Goal: Task Accomplishment & Management: Use online tool/utility

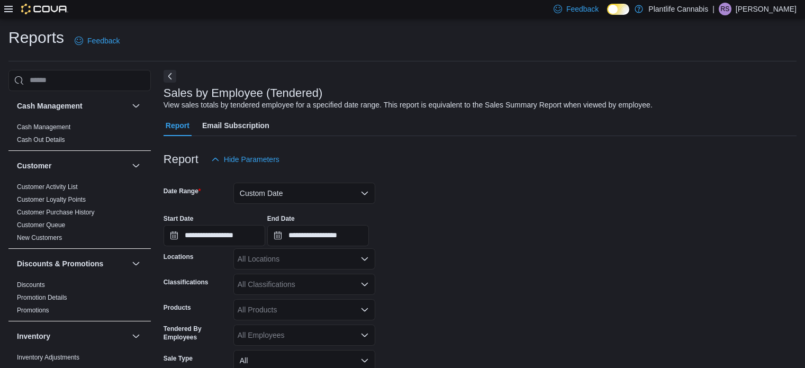
scroll to position [358, 0]
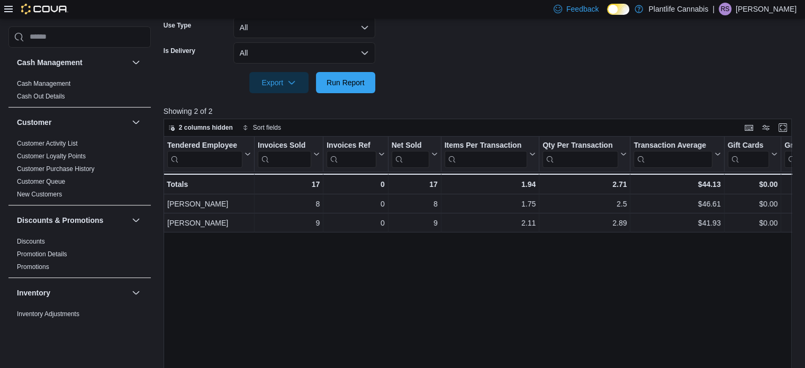
click at [251, 275] on div "Tendered Employee Click to view column header actions Invoices Sold Click to vi…" at bounding box center [481, 275] width 635 height 277
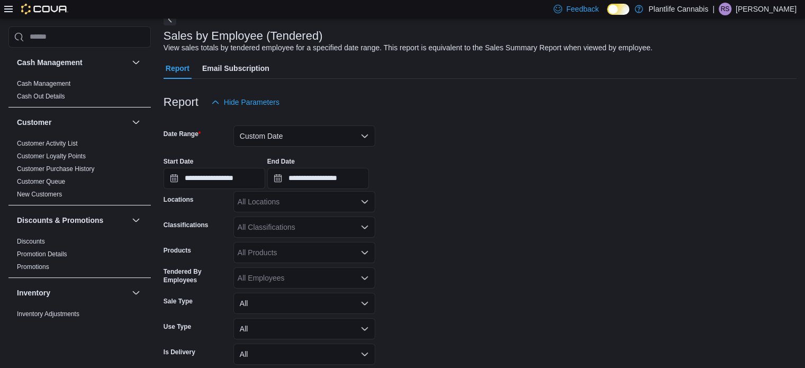
scroll to position [0, 0]
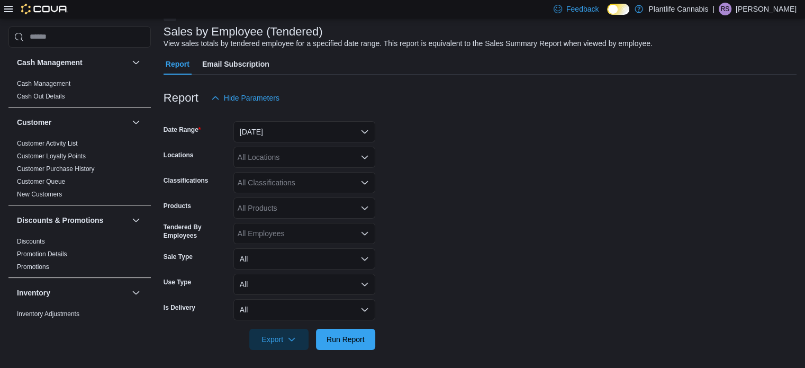
scroll to position [64, 0]
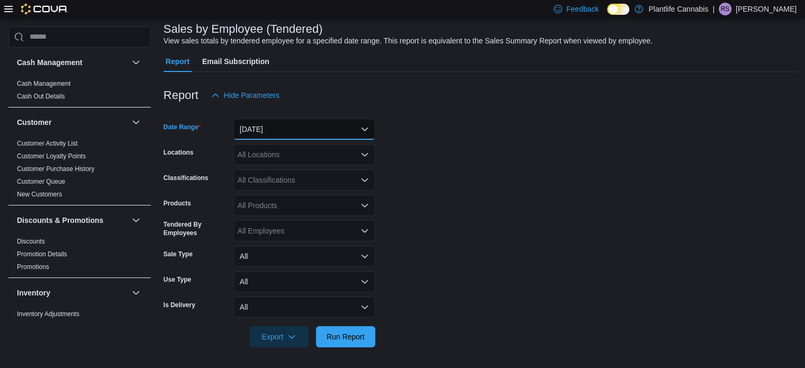
click at [280, 130] on button "[DATE]" at bounding box center [304, 129] width 142 height 21
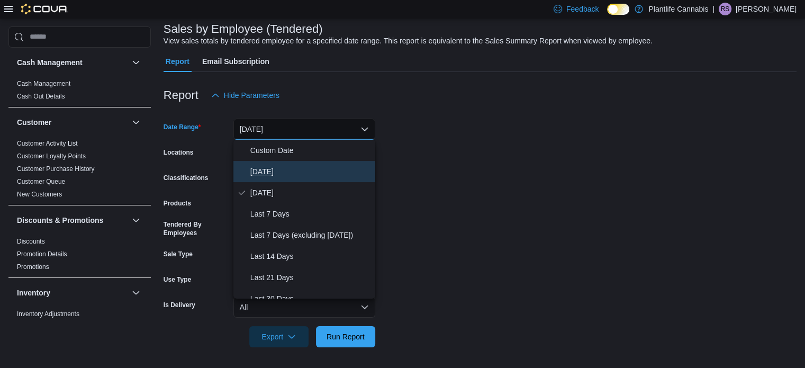
click at [283, 169] on span "[DATE]" at bounding box center [310, 171] width 121 height 13
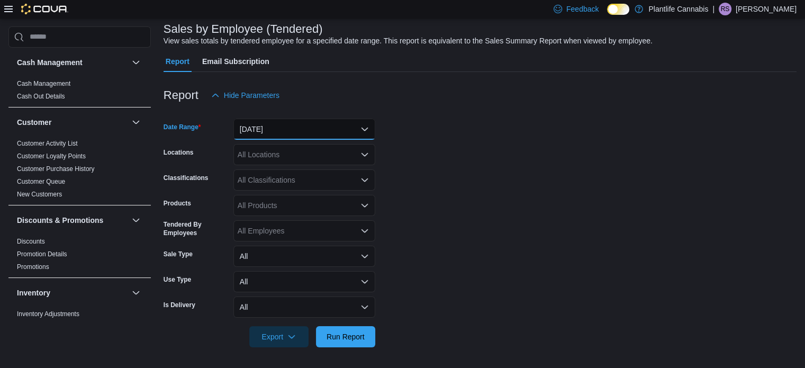
click at [348, 132] on button "[DATE]" at bounding box center [304, 129] width 142 height 21
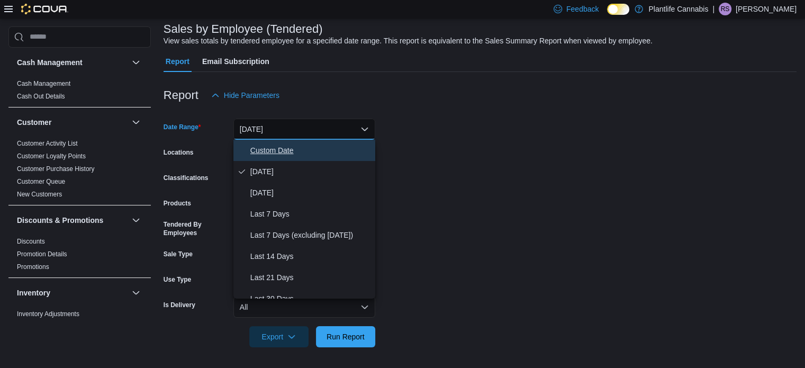
click at [337, 149] on span "Custom Date" at bounding box center [310, 150] width 121 height 13
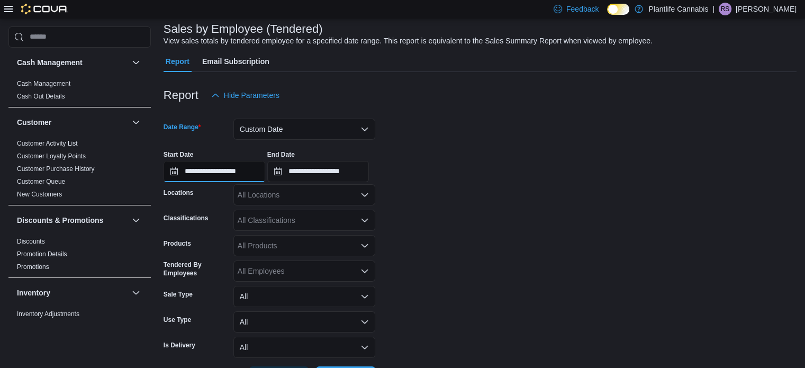
click at [245, 175] on input "**********" at bounding box center [215, 171] width 102 height 21
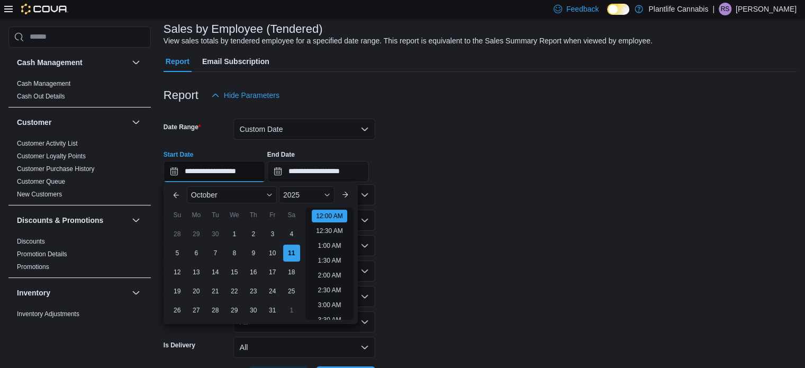
scroll to position [33, 0]
click at [289, 249] on div "11" at bounding box center [291, 253] width 19 height 19
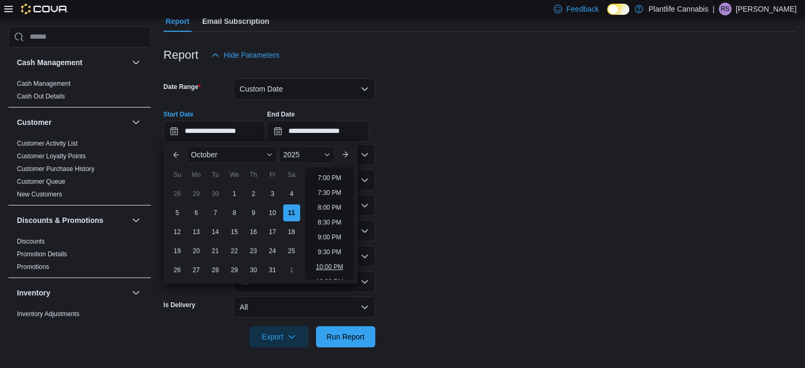
scroll to position [562, 0]
click at [333, 249] on li "9:30 PM" at bounding box center [329, 251] width 32 height 13
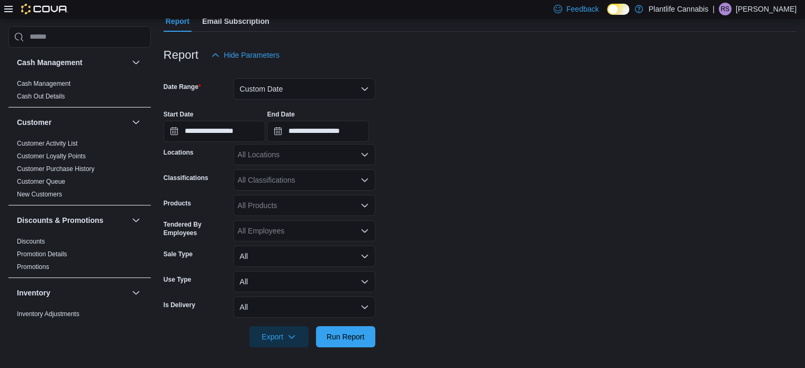
type input "**********"
click at [369, 131] on input "**********" at bounding box center [318, 131] width 102 height 21
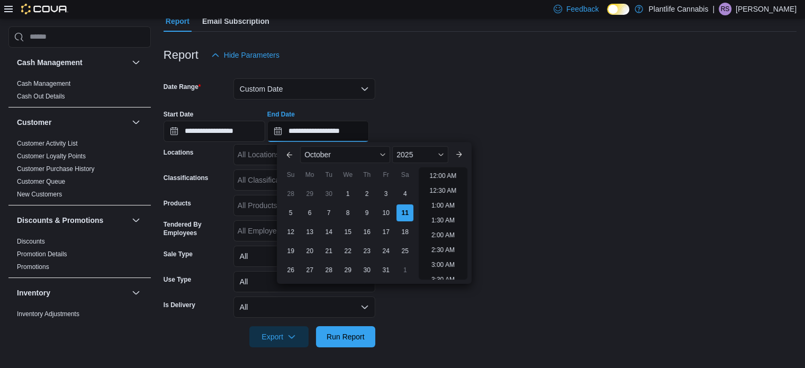
scroll to position [601, 0]
click at [449, 239] on li "10:30 PM" at bounding box center [442, 241] width 35 height 13
type input "**********"
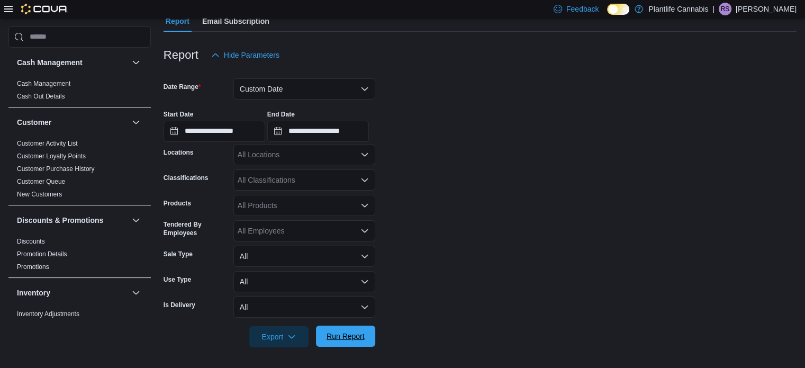
click at [365, 328] on span "Run Report" at bounding box center [345, 336] width 47 height 21
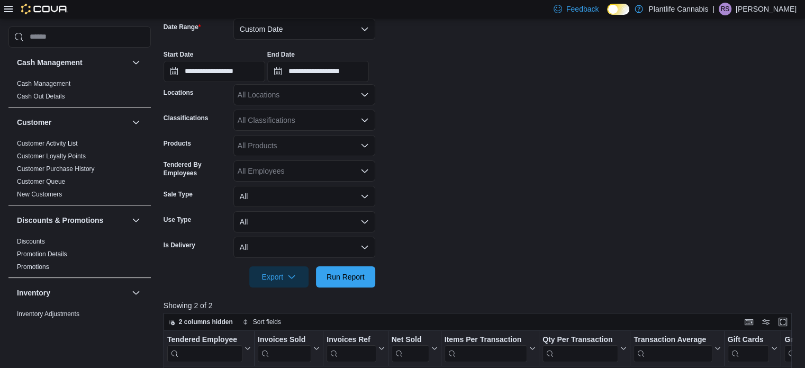
scroll to position [157, 0]
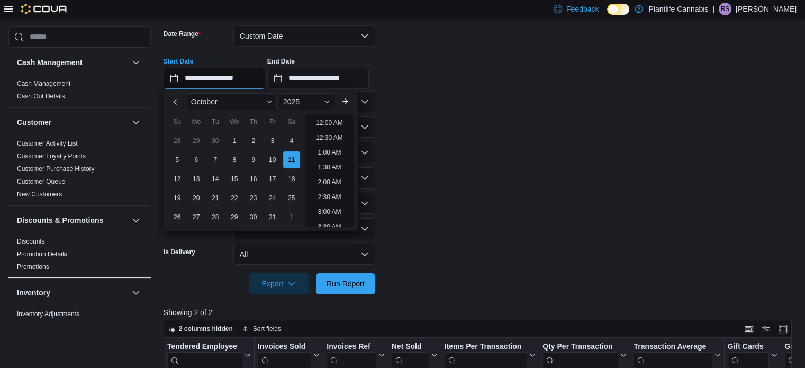
click at [265, 82] on input "**********" at bounding box center [215, 78] width 102 height 21
click at [338, 188] on li "10:30 PM" at bounding box center [329, 188] width 35 height 13
type input "**********"
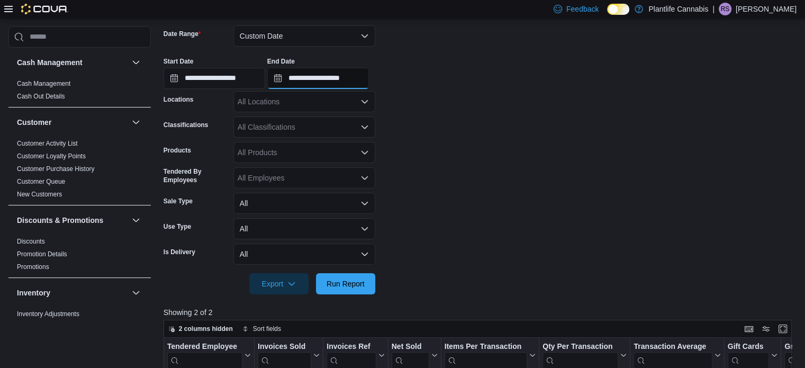
click at [369, 82] on input "**********" at bounding box center [318, 78] width 102 height 21
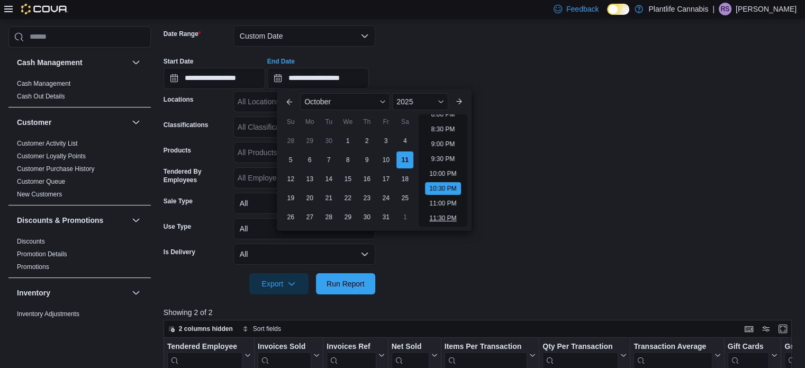
click at [438, 216] on li "11:30 PM" at bounding box center [442, 218] width 35 height 13
type input "**********"
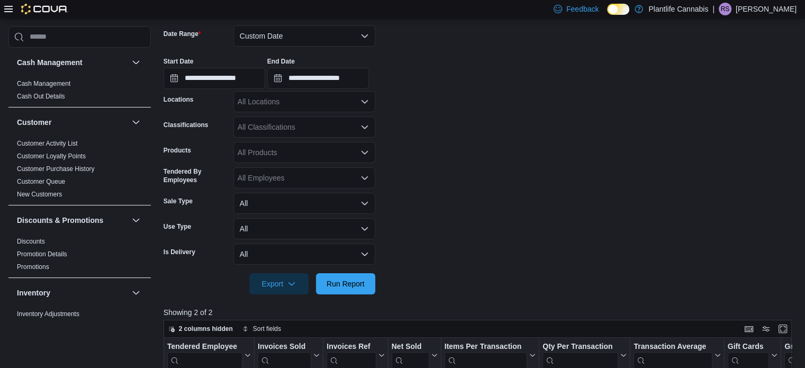
click at [359, 295] on div at bounding box center [480, 300] width 633 height 13
click at [360, 283] on span "Run Report" at bounding box center [346, 283] width 38 height 11
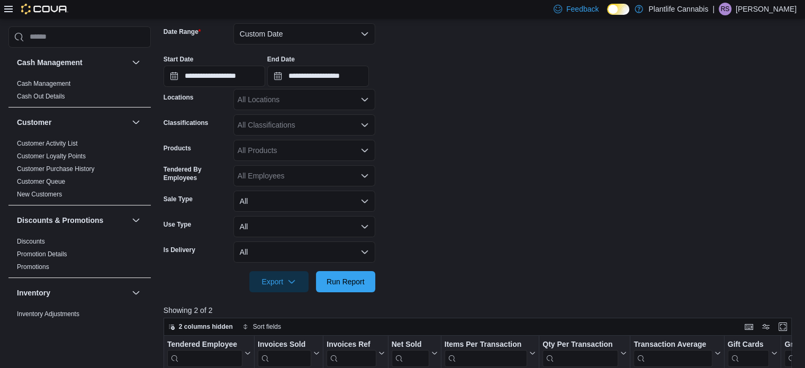
scroll to position [157, 0]
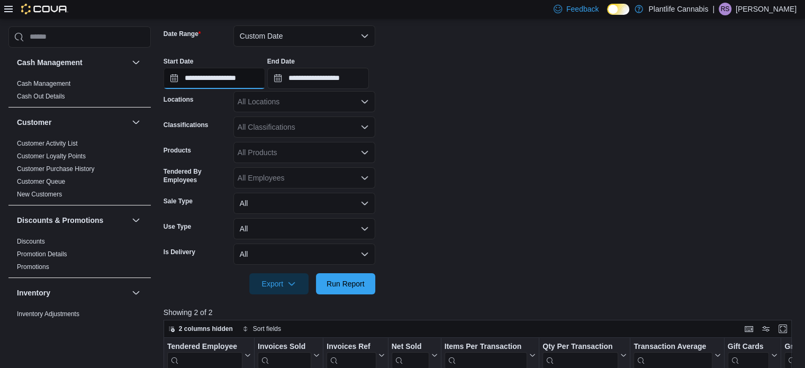
click at [246, 74] on input "**********" at bounding box center [215, 78] width 102 height 21
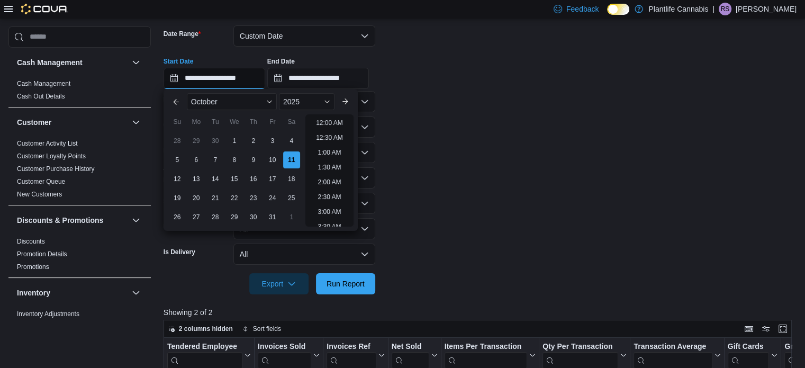
scroll to position [601, 0]
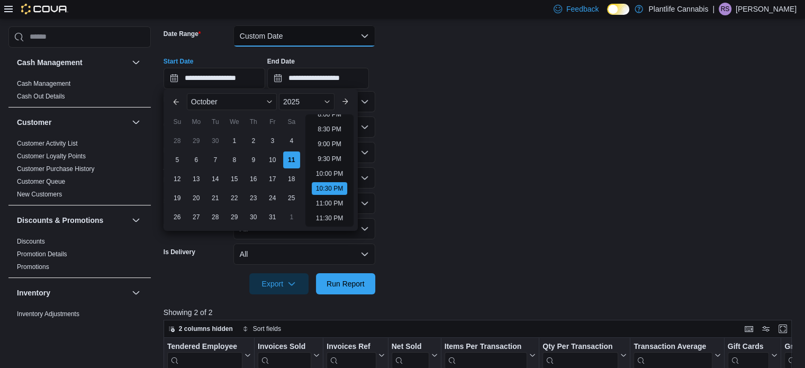
click at [304, 43] on button "Custom Date" at bounding box center [304, 35] width 142 height 21
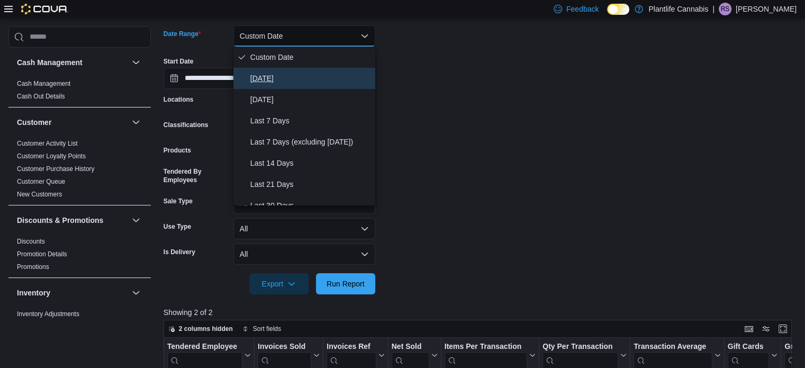
click at [302, 82] on span "[DATE]" at bounding box center [310, 78] width 121 height 13
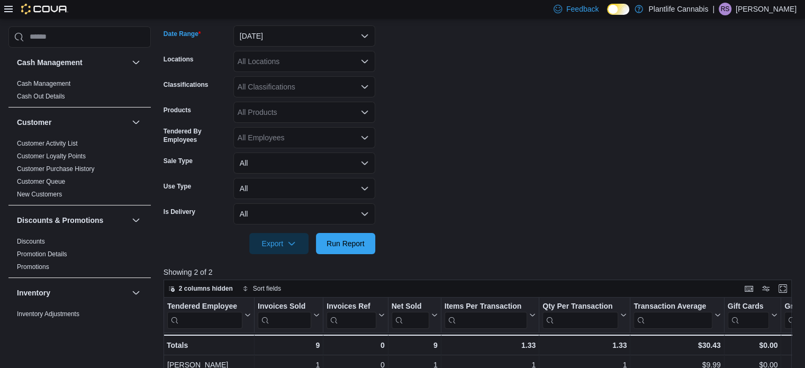
click at [343, 226] on div at bounding box center [480, 228] width 633 height 8
click at [341, 242] on span "Run Report" at bounding box center [346, 243] width 38 height 11
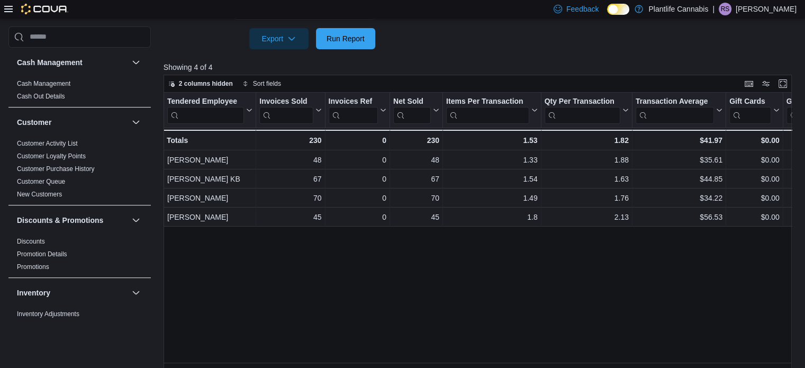
scroll to position [371, 0]
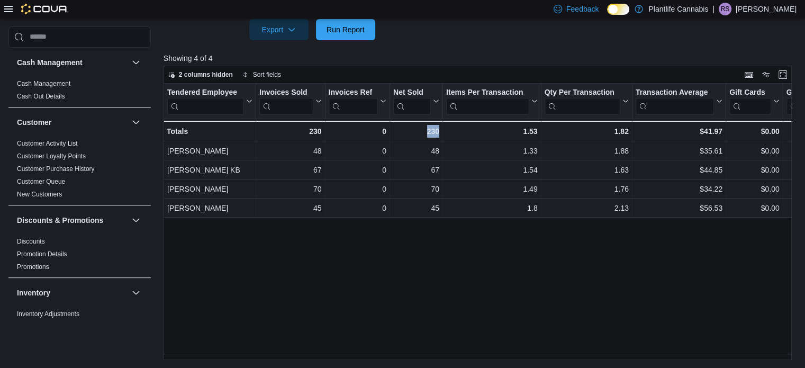
drag, startPoint x: 392, startPoint y: 359, endPoint x: 442, endPoint y: 350, distance: 51.2
click at [442, 350] on div "Reports Feedback Cash Management Cash Management Cash Out Details Customer Cust…" at bounding box center [402, 7] width 805 height 721
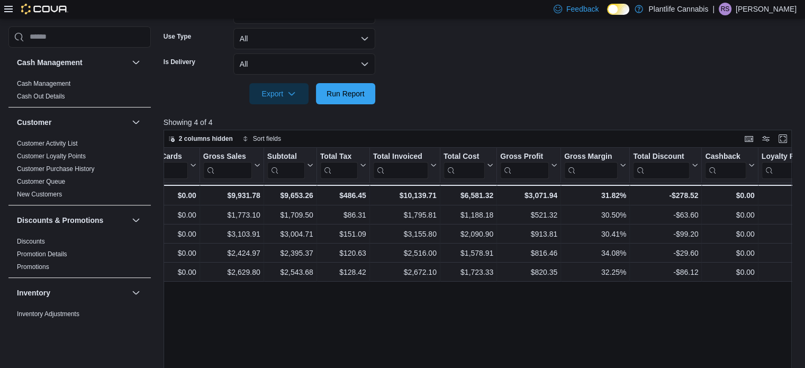
scroll to position [159, 0]
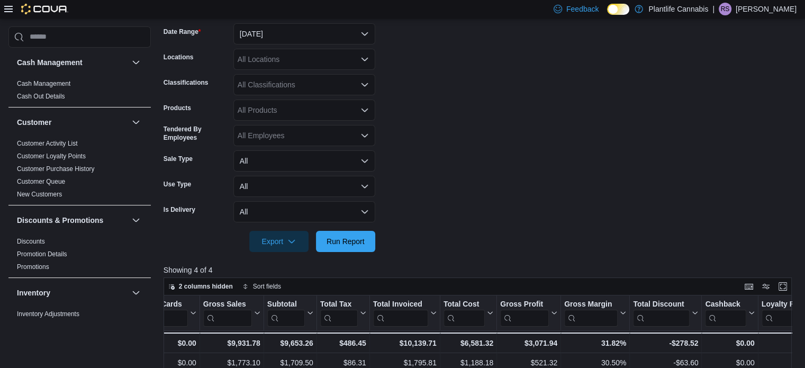
click at [336, 88] on div "All Classifications" at bounding box center [304, 84] width 142 height 21
click at [302, 80] on div "All Classifications" at bounding box center [304, 84] width 142 height 21
type input "**"
click at [301, 99] on span "Accessory Group" at bounding box center [284, 102] width 57 height 11
click at [344, 236] on span "Run Report" at bounding box center [346, 241] width 38 height 11
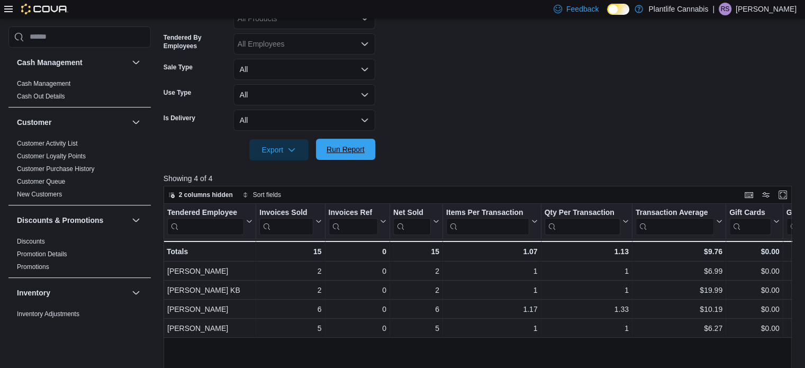
scroll to position [265, 0]
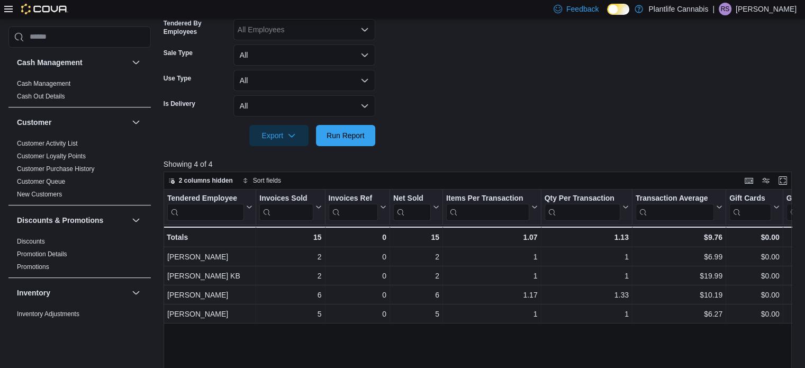
click at [346, 345] on div "Tendered Employee Click to view column header actions Invoices Sold Click to vi…" at bounding box center [481, 328] width 635 height 277
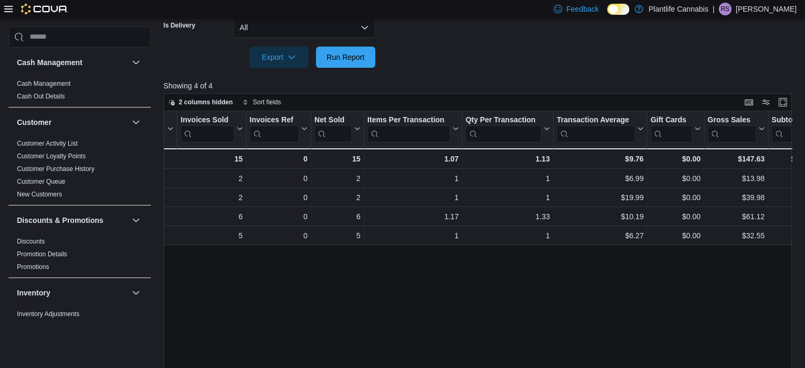
scroll to position [159, 0]
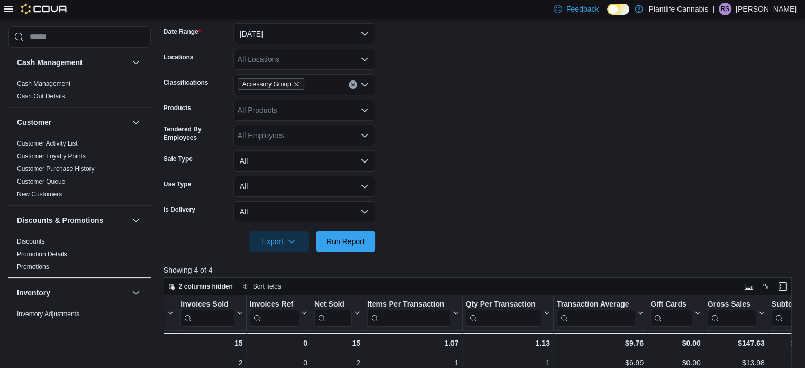
click at [299, 82] on span "Accessory Group" at bounding box center [271, 84] width 67 height 12
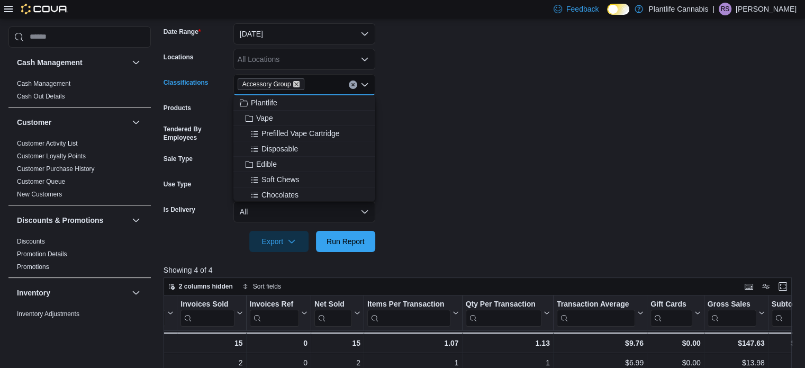
click at [295, 82] on icon "Remove Accessory Group from selection in this group" at bounding box center [296, 84] width 6 height 6
click at [341, 239] on span "Run Report" at bounding box center [346, 241] width 38 height 11
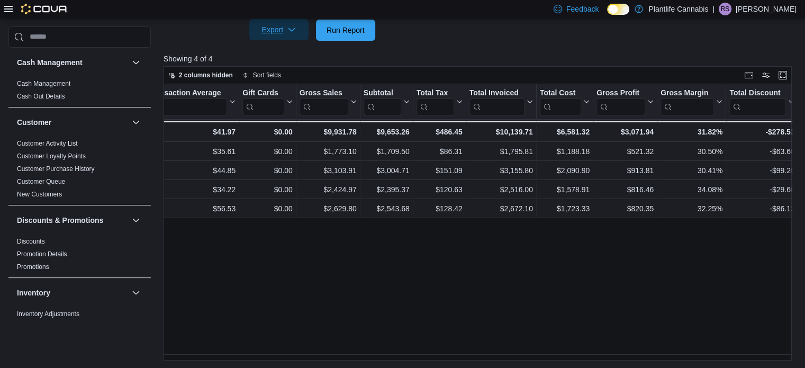
scroll to position [159, 0]
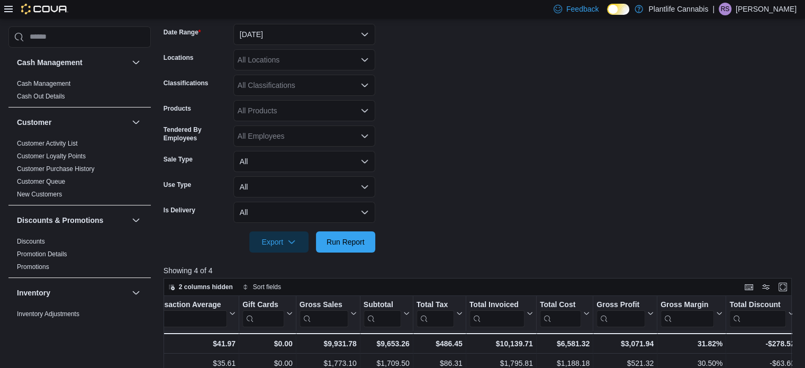
click at [292, 86] on div "All Classifications" at bounding box center [304, 85] width 142 height 21
type input "***"
click at [293, 98] on span "Accessory Group" at bounding box center [284, 103] width 57 height 11
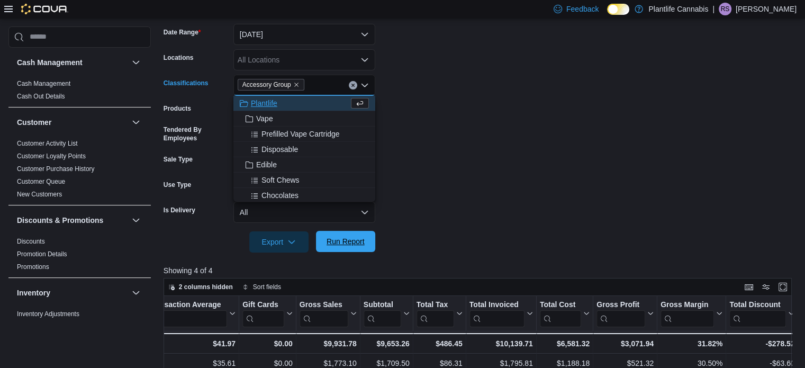
click at [331, 249] on span "Run Report" at bounding box center [345, 241] width 47 height 21
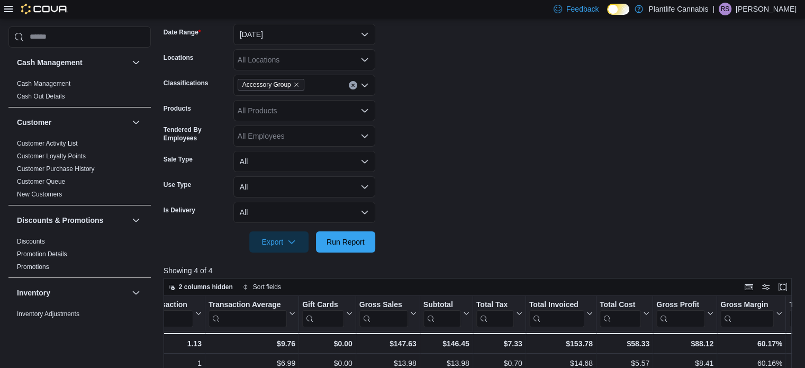
scroll to position [318, 0]
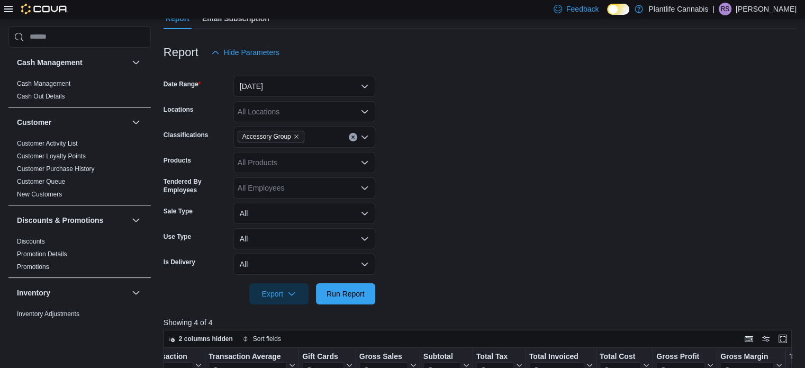
scroll to position [106, 0]
click at [271, 85] on button "[DATE]" at bounding box center [304, 87] width 142 height 21
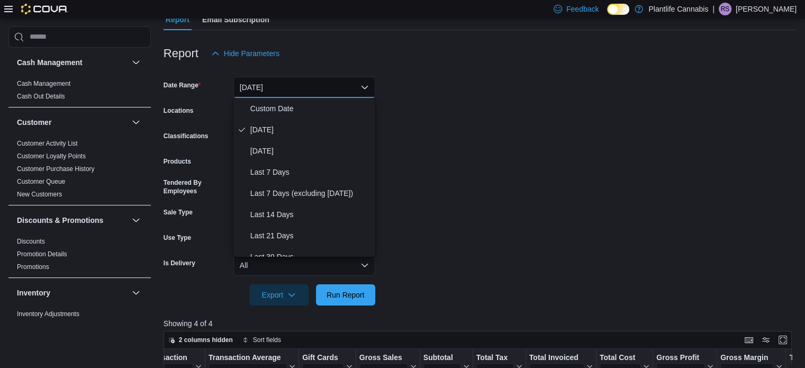
drag, startPoint x: 532, startPoint y: 183, endPoint x: 523, endPoint y: 182, distance: 9.1
click at [532, 184] on form "Date Range Today Locations All Locations Classifications Accessory Group Produc…" at bounding box center [480, 184] width 633 height 241
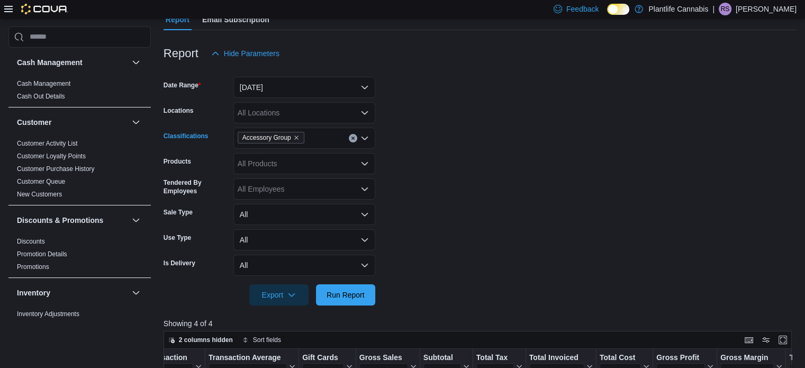
click at [352, 135] on button "Clear input" at bounding box center [353, 138] width 8 height 8
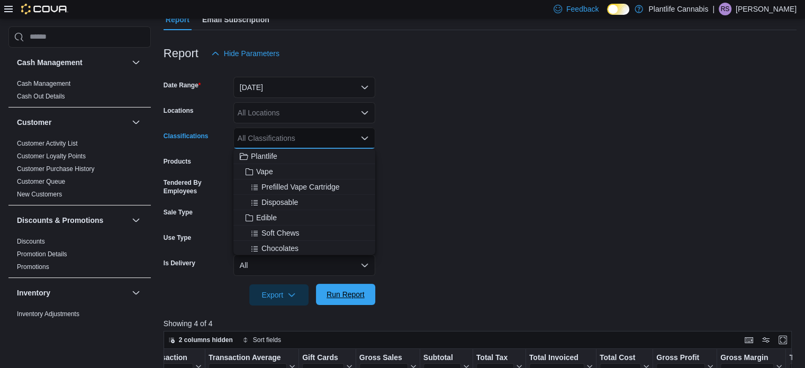
click at [366, 290] on span "Run Report" at bounding box center [345, 294] width 47 height 21
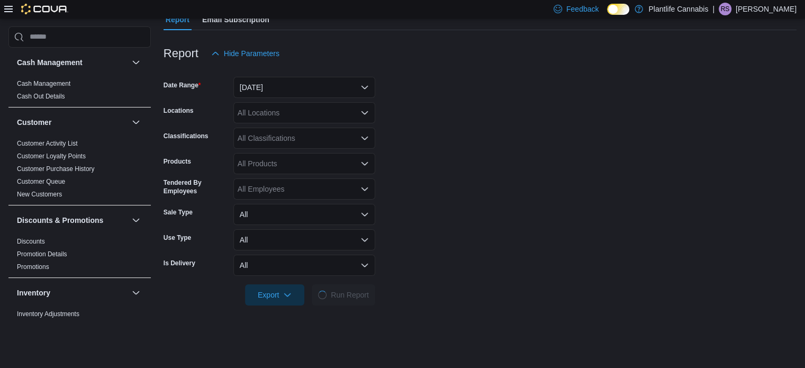
click at [321, 75] on div at bounding box center [480, 70] width 633 height 13
click at [312, 85] on button "[DATE]" at bounding box center [304, 87] width 142 height 21
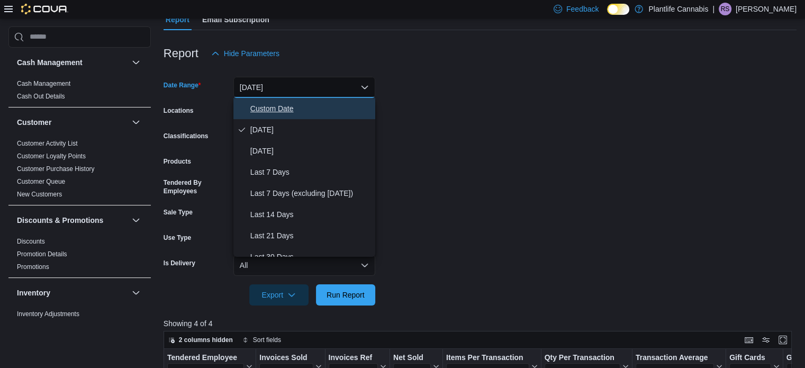
click at [286, 107] on span "Custom Date" at bounding box center [310, 108] width 121 height 13
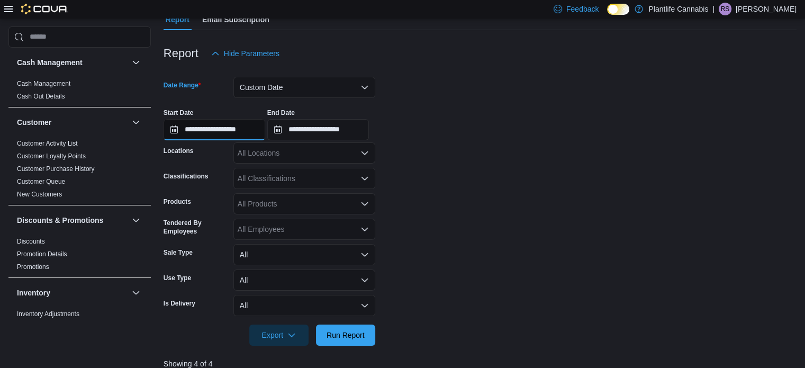
click at [247, 135] on input "**********" at bounding box center [215, 129] width 102 height 21
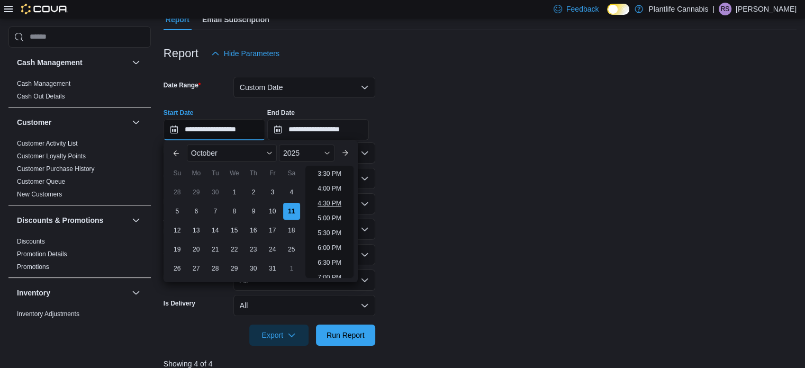
scroll to position [443, 0]
click at [332, 220] on li "4:30 PM" at bounding box center [329, 220] width 32 height 13
type input "**********"
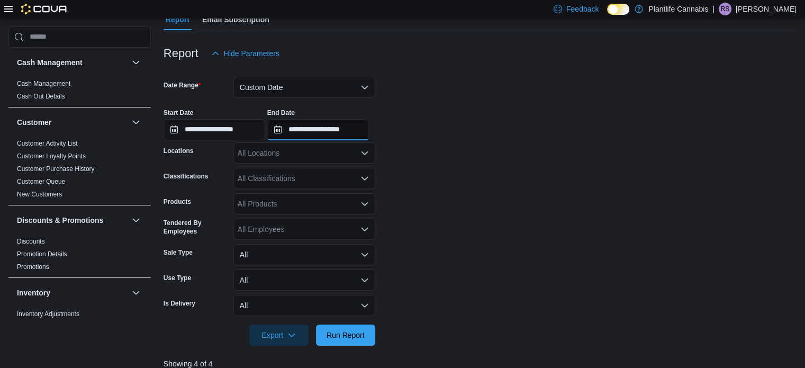
click at [345, 133] on input "**********" at bounding box center [318, 129] width 102 height 21
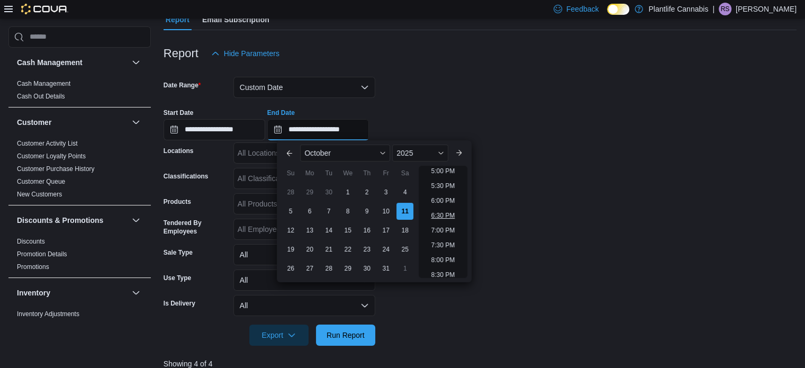
scroll to position [496, 0]
click at [443, 203] on li "5:30 PM" at bounding box center [443, 197] width 32 height 13
type input "**********"
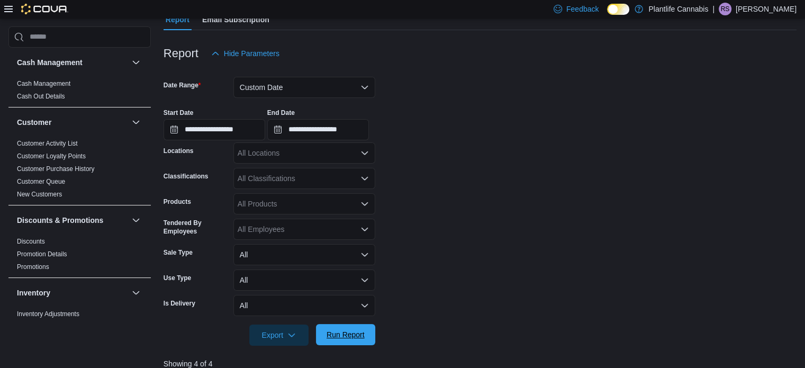
click at [355, 331] on span "Run Report" at bounding box center [346, 334] width 38 height 11
drag, startPoint x: 242, startPoint y: 132, endPoint x: 254, endPoint y: 133, distance: 11.7
click at [242, 133] on input "**********" at bounding box center [215, 129] width 102 height 21
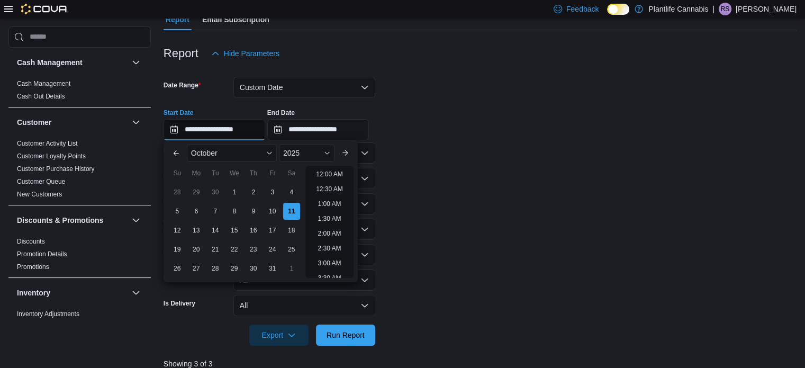
scroll to position [522, 0]
click at [320, 172] on li "5:30 PM" at bounding box center [329, 171] width 32 height 13
type input "**********"
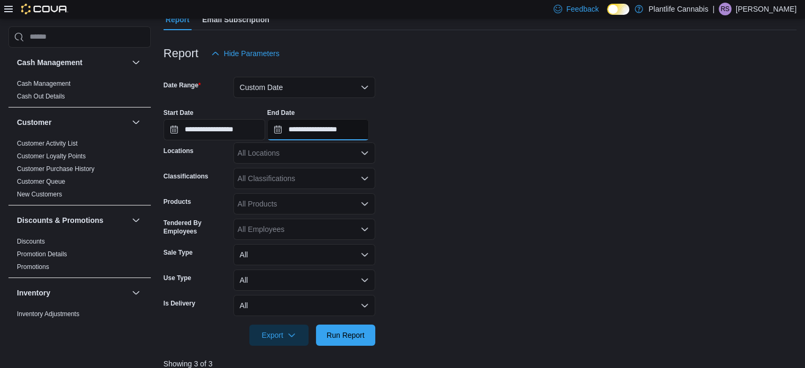
click at [341, 131] on input "**********" at bounding box center [318, 129] width 102 height 21
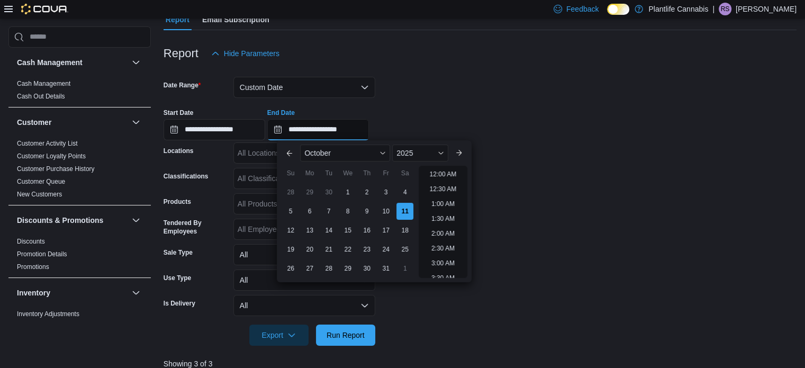
scroll to position [552, 0]
click at [444, 175] on li "6:30 PM" at bounding box center [443, 171] width 32 height 13
type input "**********"
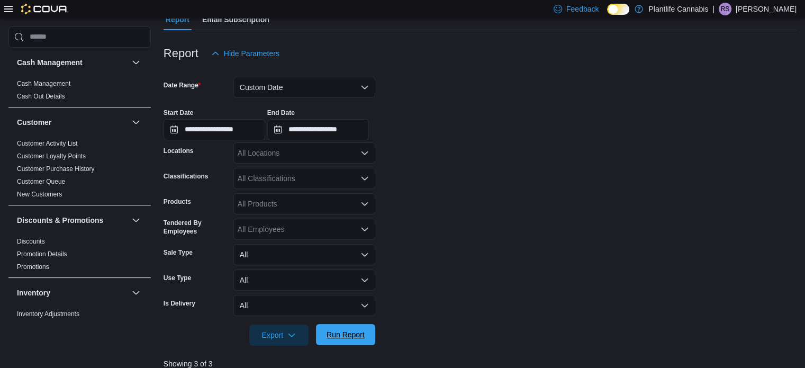
click at [339, 339] on span "Run Report" at bounding box center [346, 334] width 38 height 11
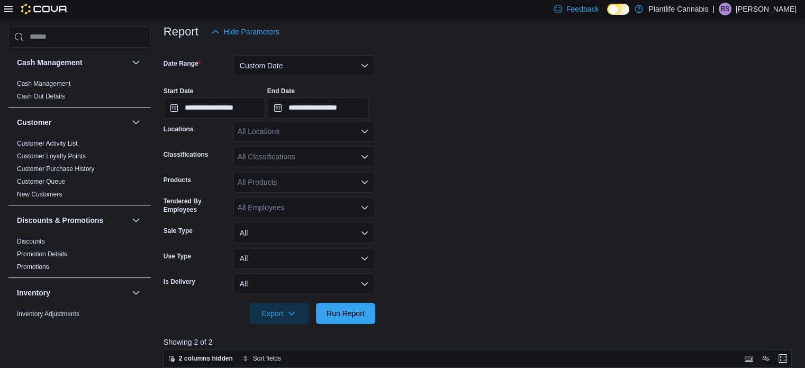
scroll to position [106, 0]
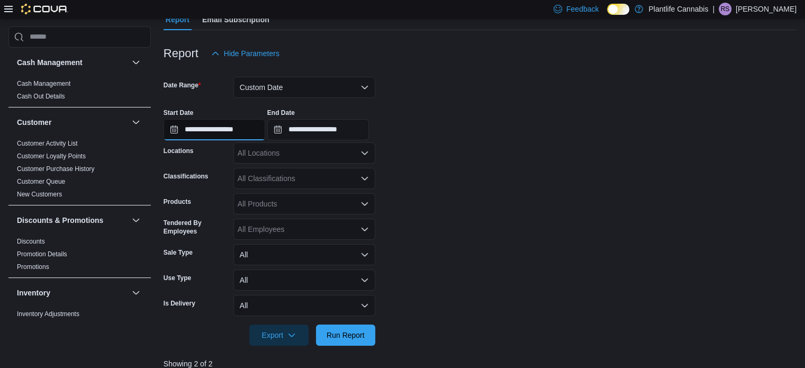
drag, startPoint x: 226, startPoint y: 134, endPoint x: 275, endPoint y: 139, distance: 49.4
click at [226, 134] on input "**********" at bounding box center [215, 129] width 102 height 21
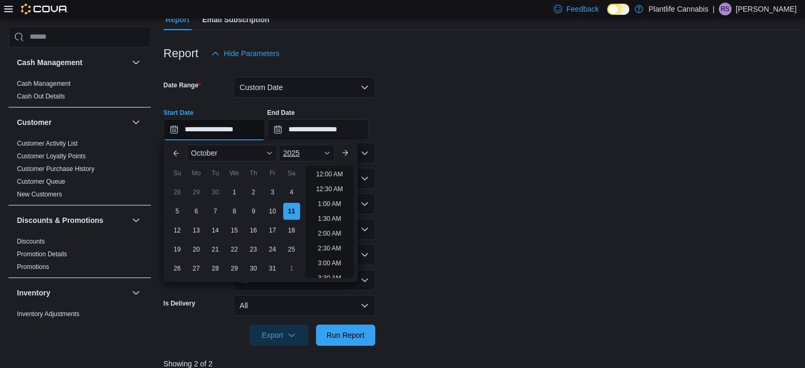
scroll to position [552, 0]
click at [316, 165] on div "October 2025" at bounding box center [261, 152] width 156 height 25
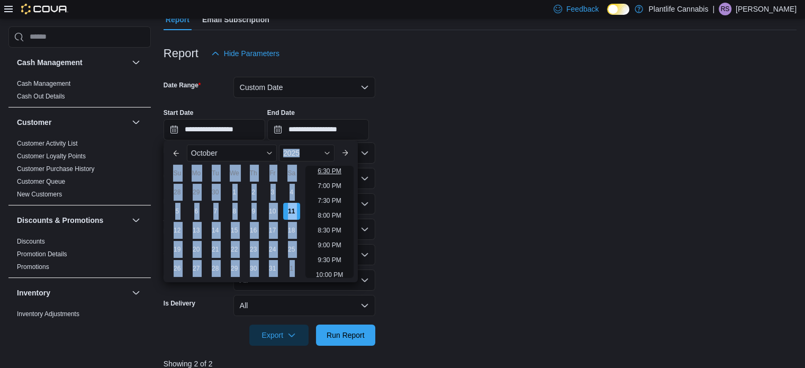
click at [335, 166] on div "Previous Month Next month October 2025 October 2025 Su Mo Tu We Th Fr Sa 28 29 …" at bounding box center [261, 211] width 186 height 133
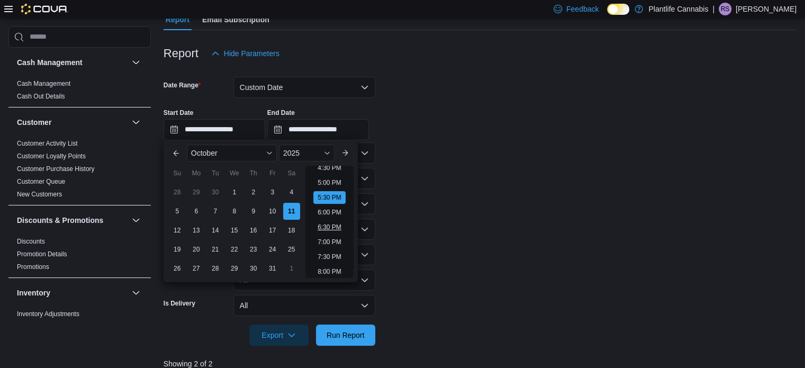
click at [336, 226] on li "6:30 PM" at bounding box center [329, 227] width 32 height 13
type input "**********"
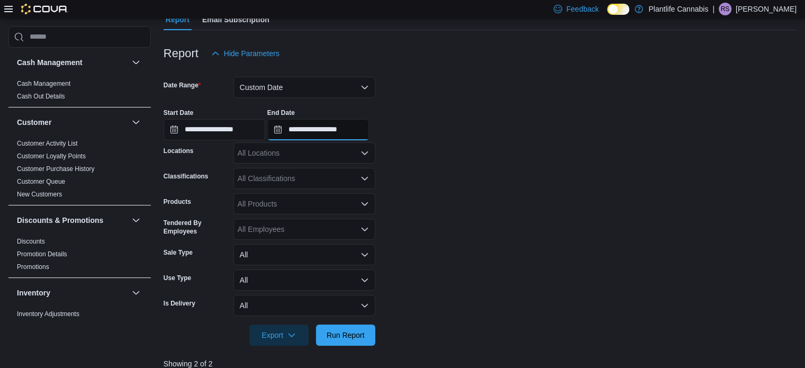
click at [351, 130] on input "**********" at bounding box center [318, 129] width 102 height 21
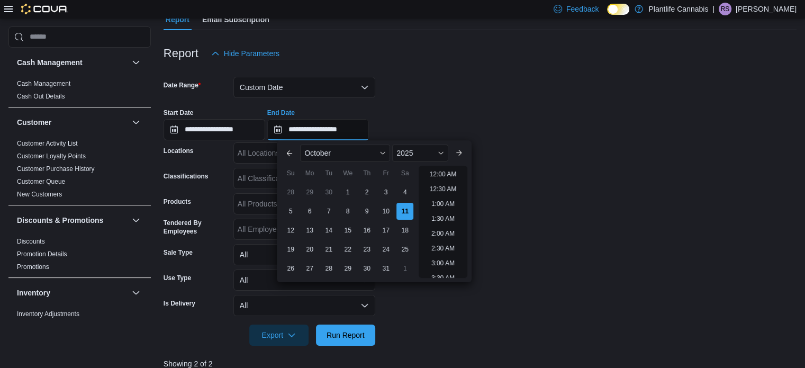
scroll to position [581, 0]
click at [448, 173] on li "7:30 PM" at bounding box center [443, 171] width 32 height 13
type input "**********"
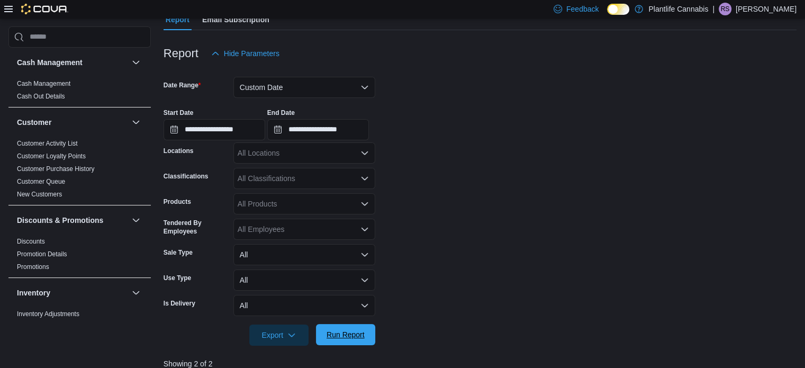
click at [362, 336] on span "Run Report" at bounding box center [346, 334] width 38 height 11
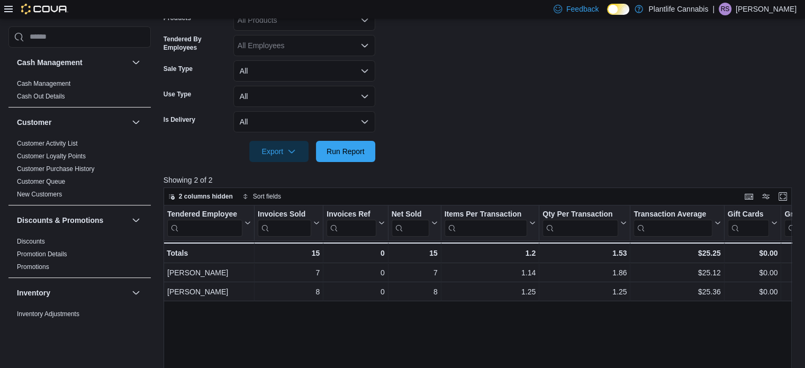
scroll to position [212, 0]
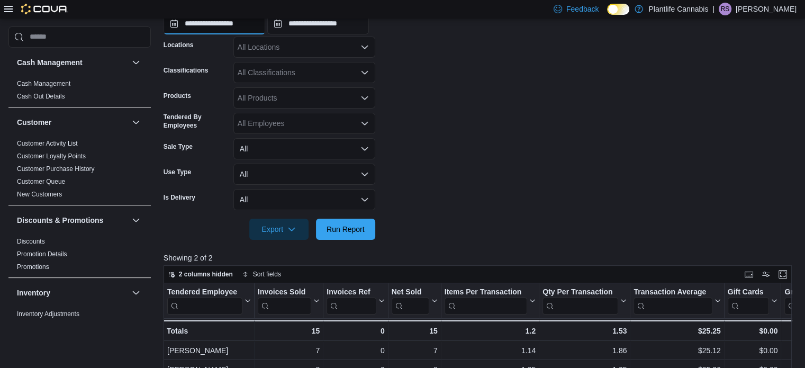
click at [236, 31] on input "**********" at bounding box center [215, 23] width 102 height 21
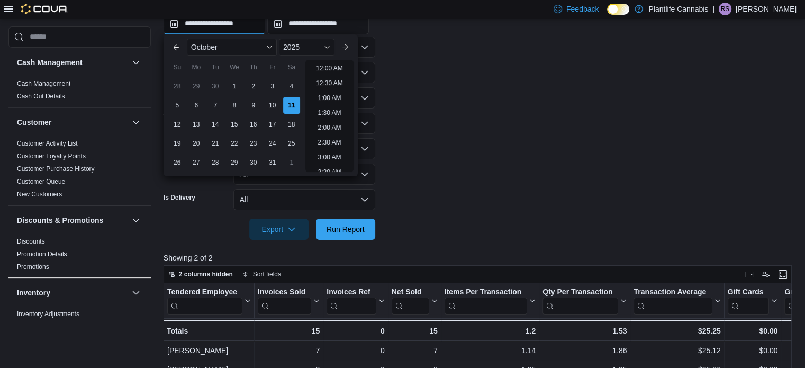
scroll to position [581, 0]
click at [331, 69] on li "7:30 PM" at bounding box center [329, 65] width 32 height 13
type input "**********"
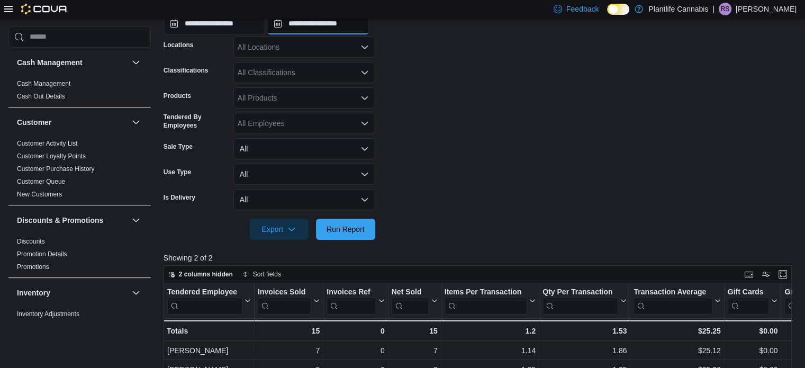
click at [346, 29] on input "**********" at bounding box center [318, 23] width 102 height 21
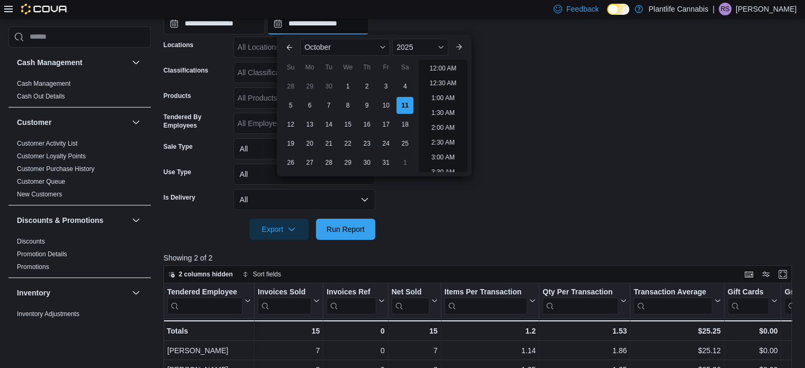
scroll to position [601, 0]
click at [448, 75] on li "8:30 PM" at bounding box center [443, 74] width 32 height 13
type input "**********"
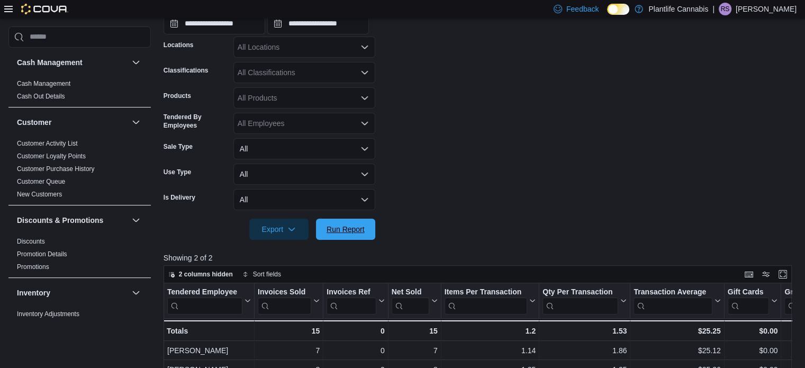
click at [358, 228] on span "Run Report" at bounding box center [346, 229] width 38 height 11
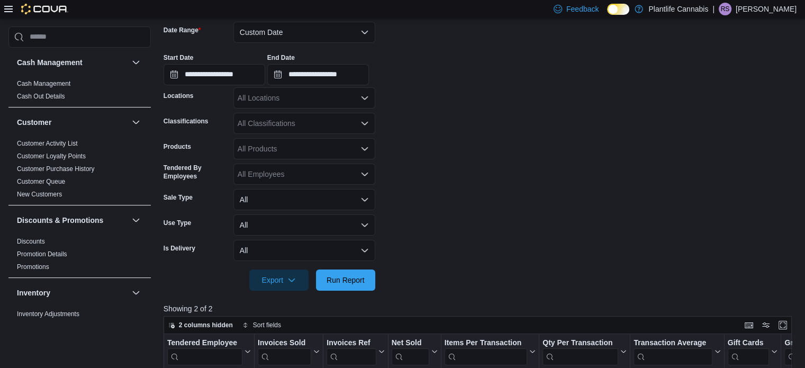
scroll to position [159, 0]
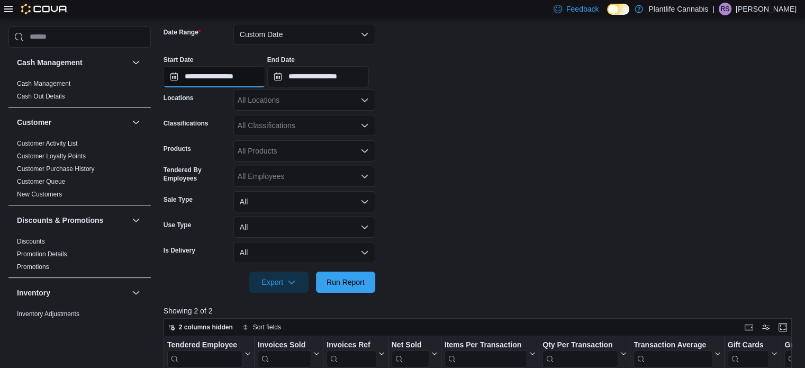
drag, startPoint x: 241, startPoint y: 75, endPoint x: 304, endPoint y: 81, distance: 62.7
click at [241, 75] on input "**********" at bounding box center [215, 76] width 102 height 21
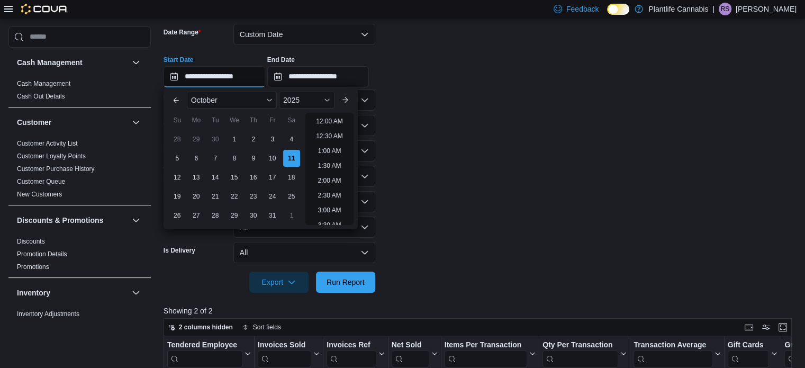
scroll to position [601, 0]
click at [337, 129] on li "8:30 PM" at bounding box center [329, 127] width 32 height 13
type input "**********"
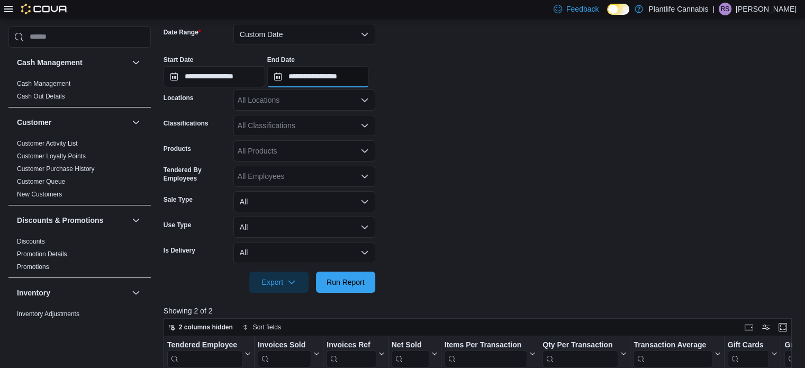
click at [345, 85] on input "**********" at bounding box center [318, 76] width 102 height 21
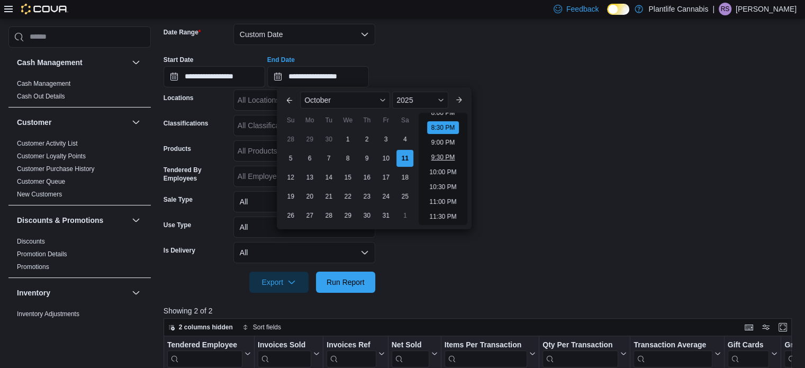
click at [451, 158] on li "9:30 PM" at bounding box center [443, 157] width 32 height 13
type input "**********"
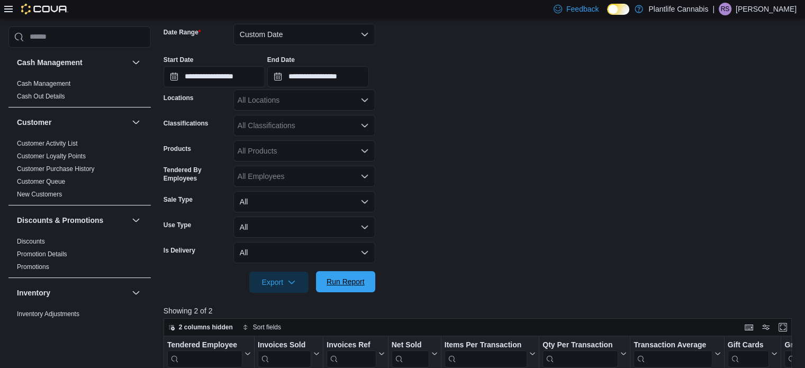
click at [356, 290] on span "Run Report" at bounding box center [345, 281] width 47 height 21
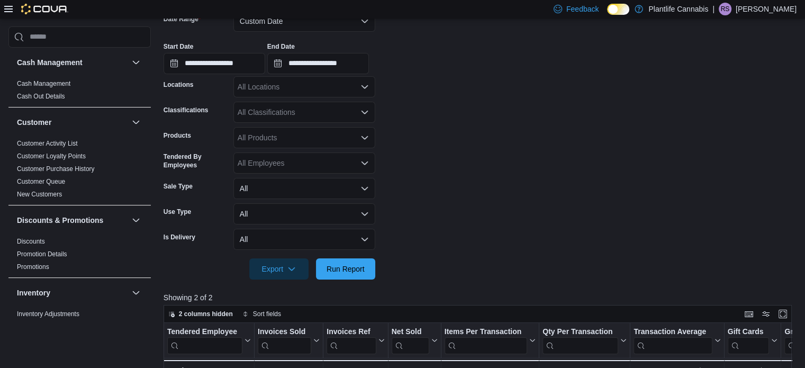
scroll to position [159, 0]
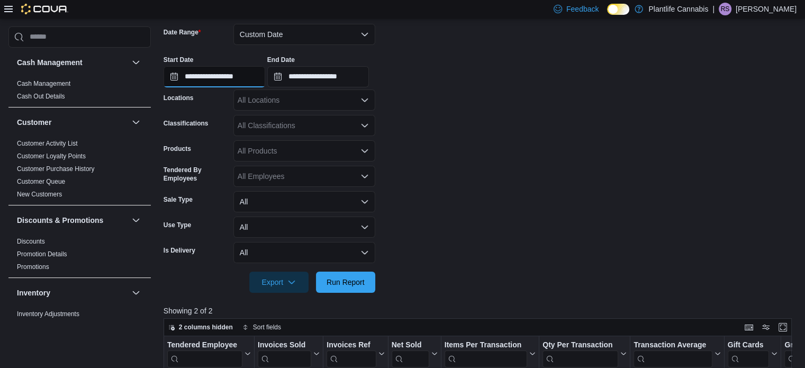
click at [262, 80] on input "**********" at bounding box center [215, 76] width 102 height 21
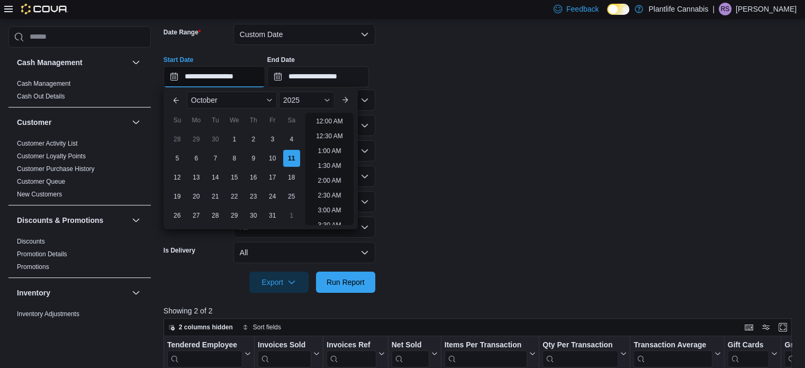
scroll to position [601, 0]
click at [326, 160] on li "9:30 PM" at bounding box center [329, 157] width 32 height 13
type input "**********"
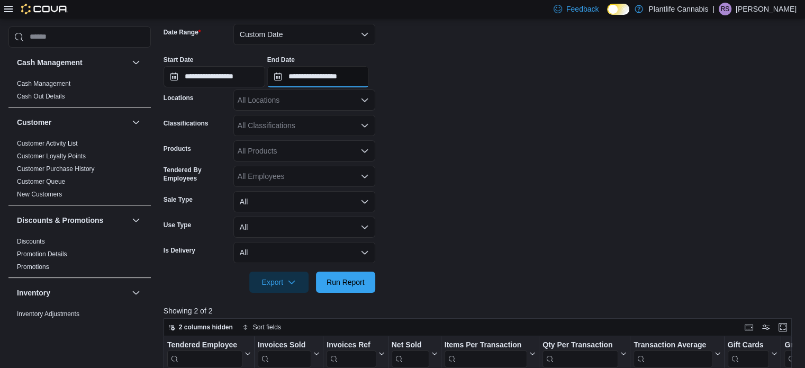
click at [352, 67] on input "**********" at bounding box center [318, 76] width 102 height 21
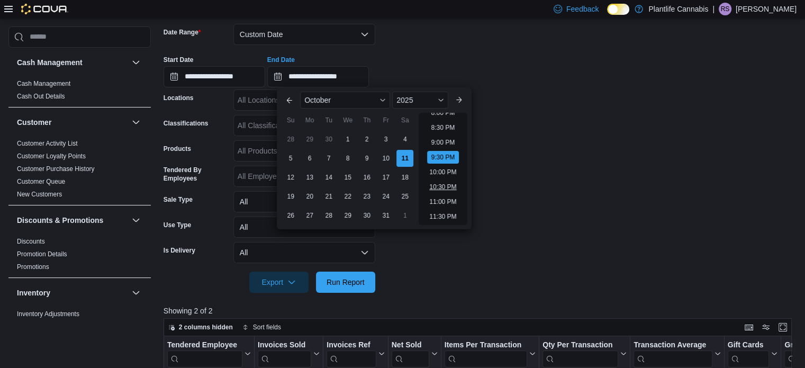
click at [442, 187] on li "10:30 PM" at bounding box center [442, 187] width 35 height 13
type input "**********"
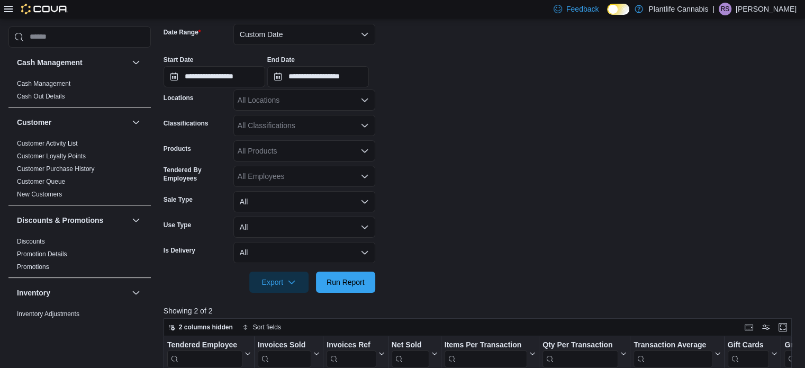
click at [343, 293] on div at bounding box center [480, 299] width 633 height 13
click at [385, 275] on form "**********" at bounding box center [480, 152] width 633 height 282
drag, startPoint x: 341, startPoint y: 286, endPoint x: 466, endPoint y: 281, distance: 125.6
click at [341, 287] on span "Run Report" at bounding box center [346, 282] width 38 height 11
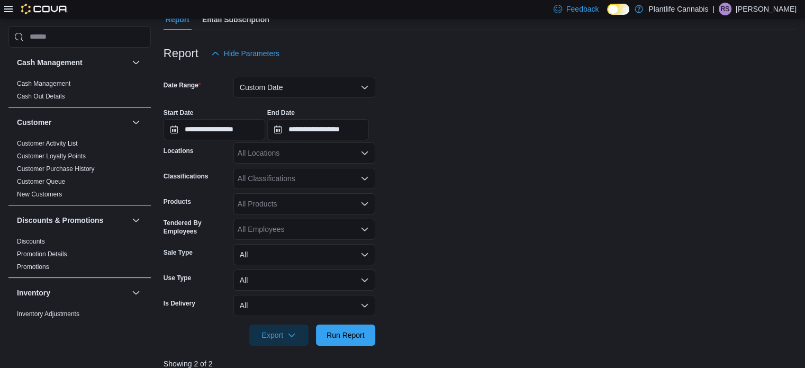
scroll to position [106, 0]
click at [262, 132] on input "**********" at bounding box center [215, 129] width 102 height 21
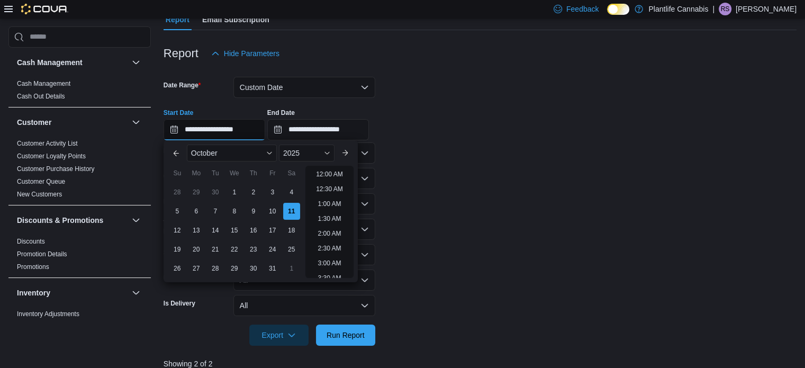
scroll to position [601, 0]
click at [334, 244] on li "10:30 PM" at bounding box center [329, 239] width 35 height 13
type input "**********"
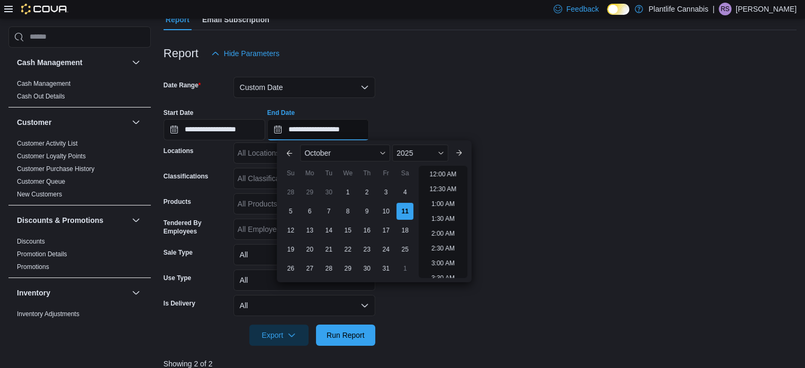
click at [331, 127] on input "**********" at bounding box center [318, 129] width 102 height 21
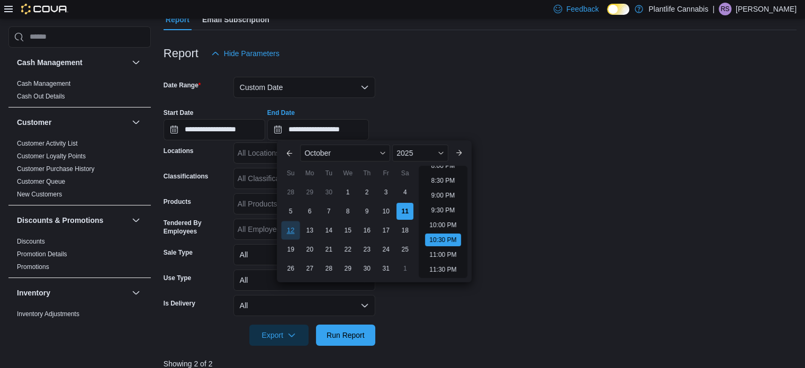
click at [289, 231] on div "12" at bounding box center [291, 230] width 19 height 19
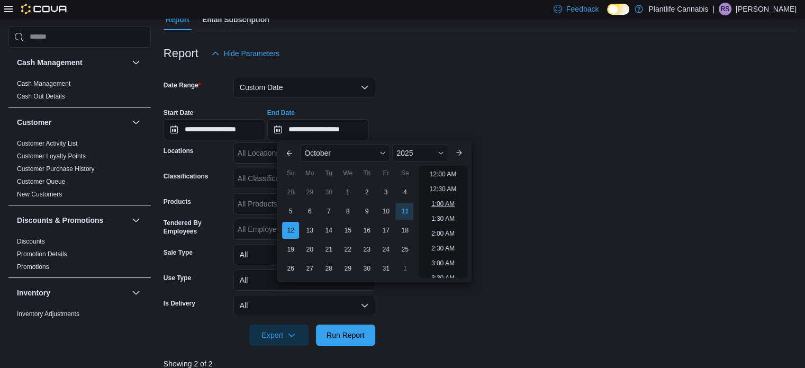
scroll to position [0, 0]
click at [449, 172] on li "12:00 AM" at bounding box center [443, 174] width 35 height 13
type input "**********"
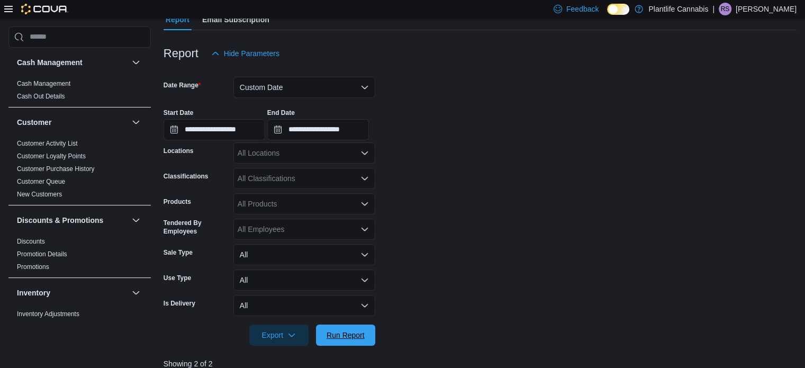
click at [357, 334] on span "Run Report" at bounding box center [346, 335] width 38 height 11
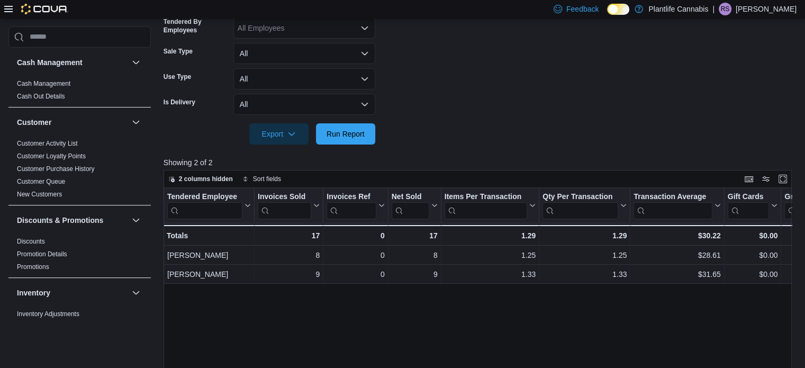
scroll to position [318, 0]
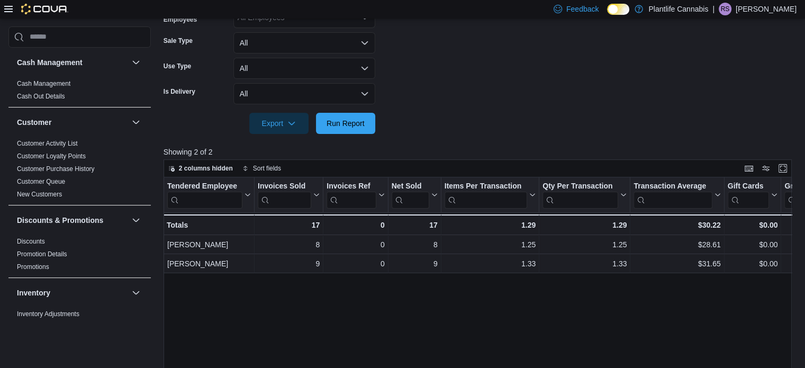
click at [274, 335] on div "Tendered Employee Click to view column header actions Invoices Sold Click to vi…" at bounding box center [481, 315] width 635 height 277
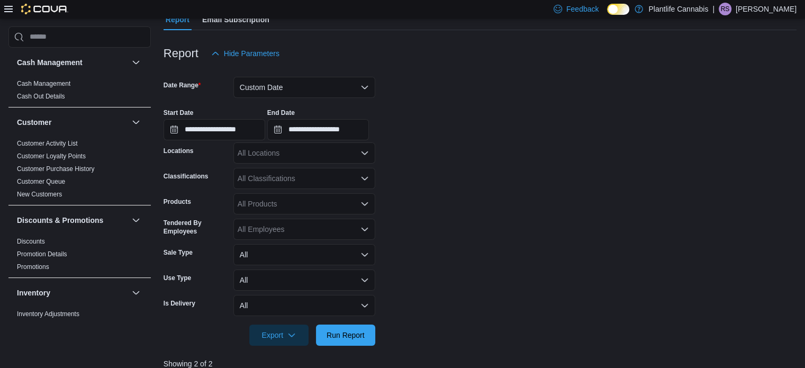
click at [292, 102] on div "**********" at bounding box center [480, 120] width 633 height 40
click at [292, 90] on button "Custom Date" at bounding box center [304, 87] width 142 height 21
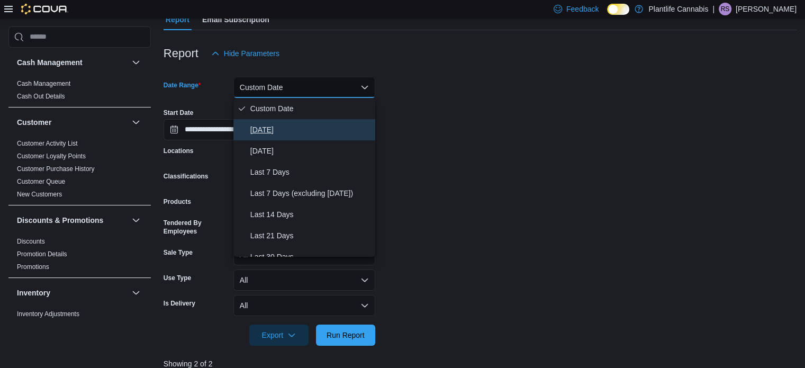
click at [321, 128] on span "[DATE]" at bounding box center [310, 129] width 121 height 13
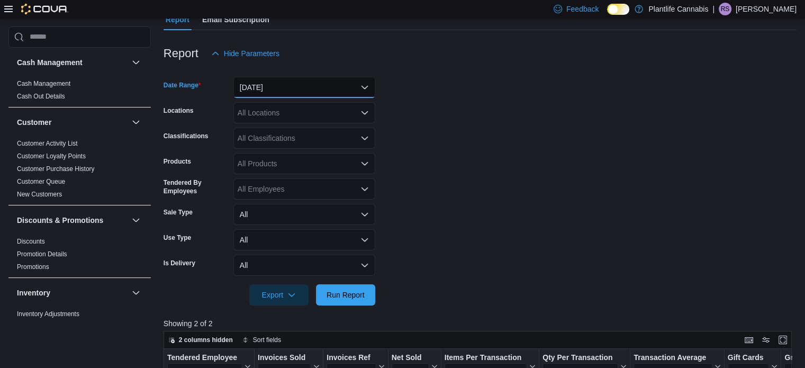
click at [285, 82] on button "[DATE]" at bounding box center [304, 87] width 142 height 21
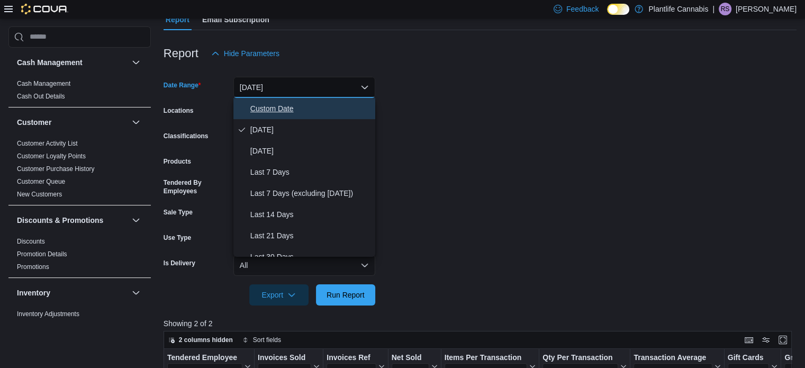
click at [278, 109] on span "Custom Date" at bounding box center [310, 108] width 121 height 13
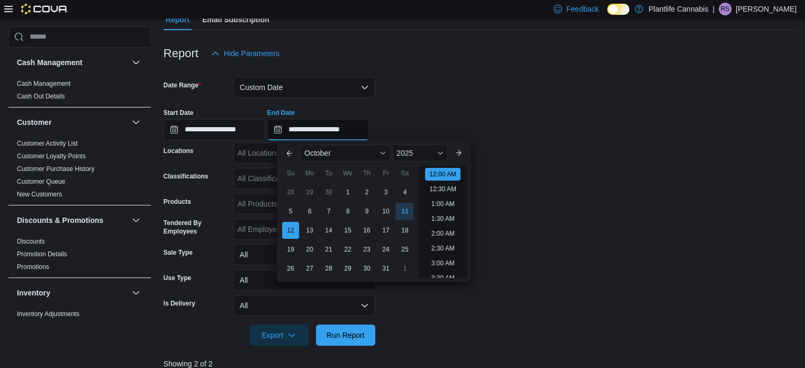
click at [331, 126] on input "**********" at bounding box center [318, 129] width 102 height 21
click at [406, 218] on div "11" at bounding box center [405, 211] width 19 height 19
click at [447, 218] on li "1:30 AM" at bounding box center [443, 216] width 32 height 13
type input "**********"
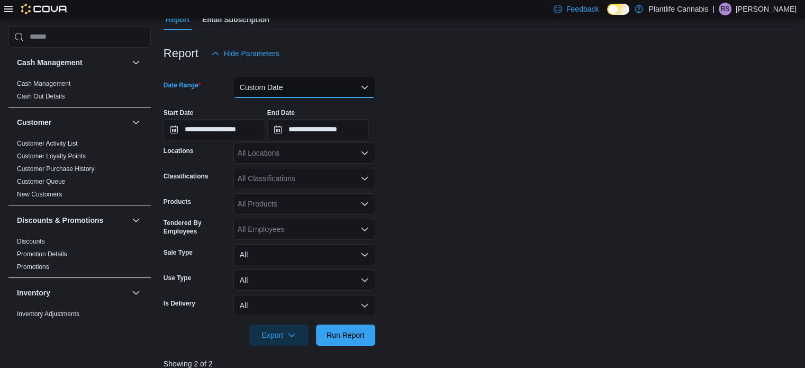
click at [310, 84] on button "Custom Date" at bounding box center [304, 87] width 142 height 21
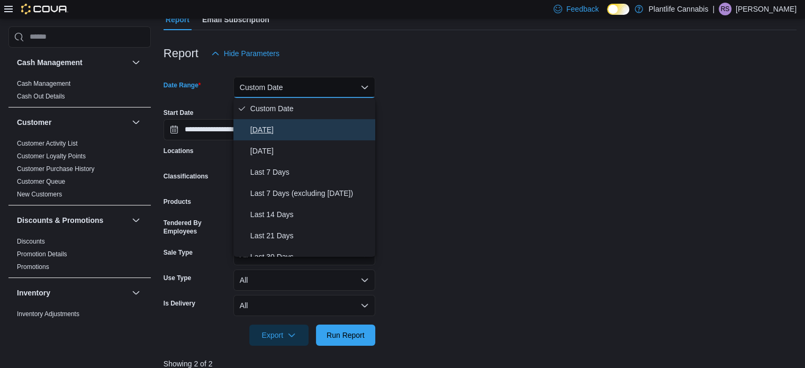
click at [283, 135] on span "[DATE]" at bounding box center [310, 129] width 121 height 13
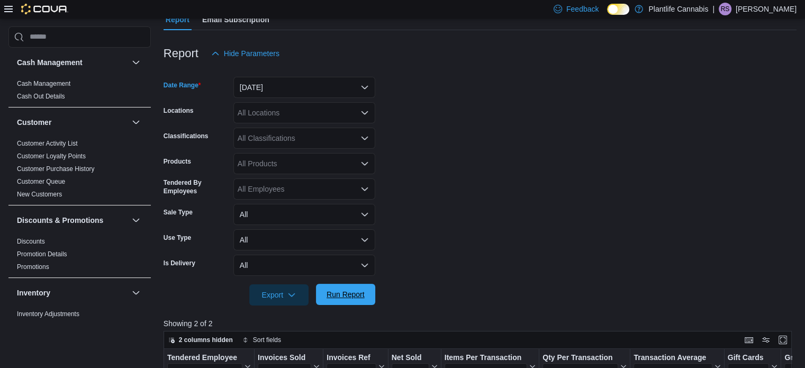
click at [351, 295] on span "Run Report" at bounding box center [346, 294] width 38 height 11
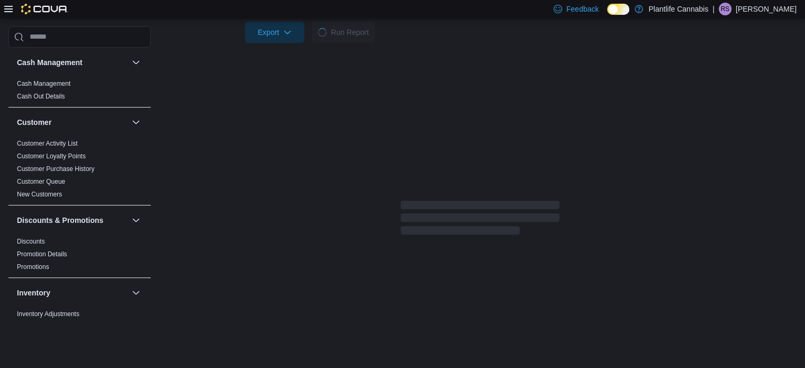
scroll to position [371, 0]
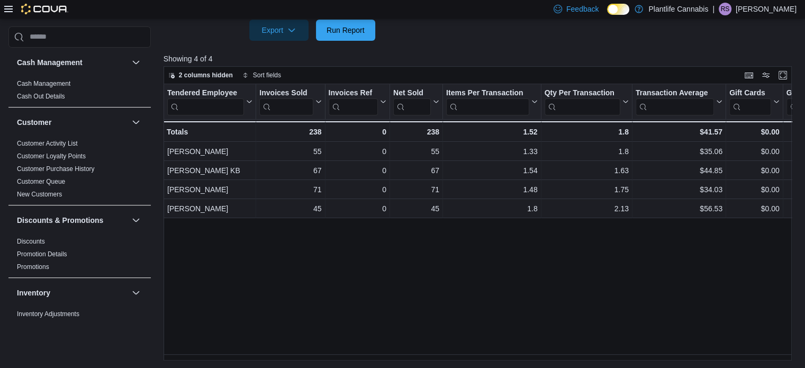
click at [264, 293] on div "Tendered Employee Click to view column header actions Invoices Sold Click to vi…" at bounding box center [481, 222] width 635 height 277
click at [220, 323] on div "Tendered Employee Click to view column header actions Invoices Sold Click to vi…" at bounding box center [481, 222] width 635 height 277
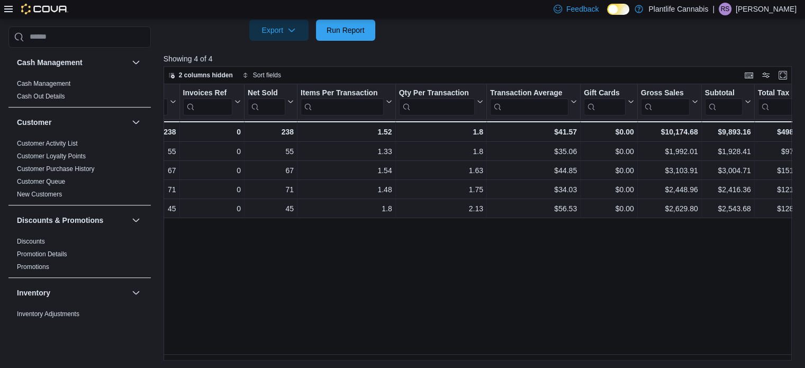
scroll to position [0, 148]
click at [326, 235] on div "Tendered Employee Click to view column header actions Invoices Sold Click to vi…" at bounding box center [481, 222] width 635 height 277
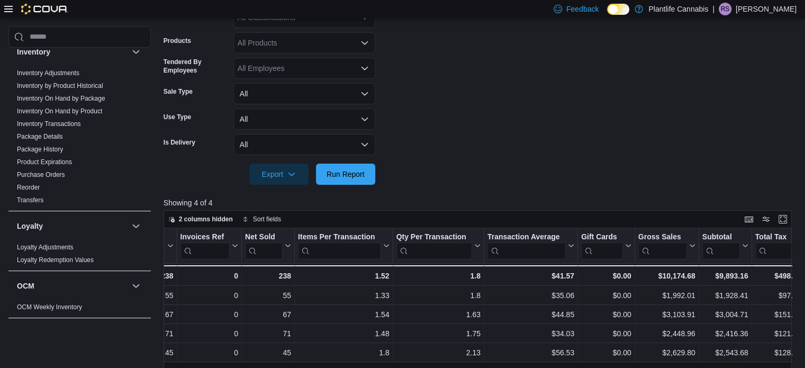
scroll to position [106, 0]
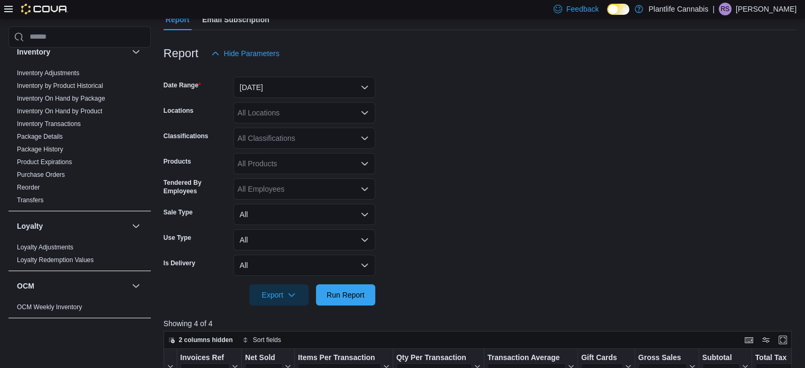
click at [292, 118] on div "All Locations" at bounding box center [304, 112] width 142 height 21
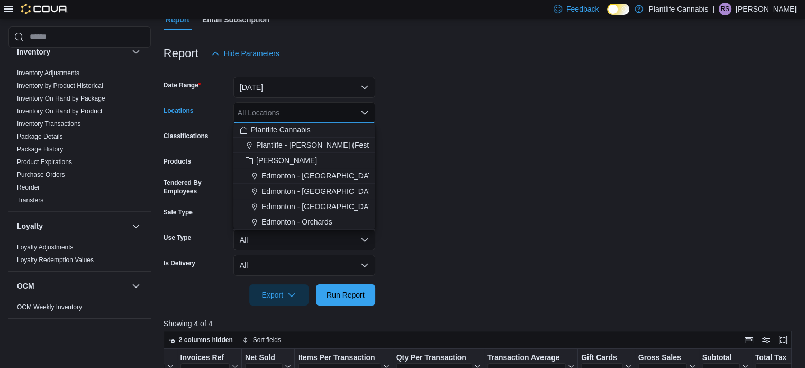
scroll to position [0, 0]
click at [531, 139] on form "Date Range Today Locations All Locations Combo box. Selected. Combo box input. …" at bounding box center [480, 184] width 633 height 241
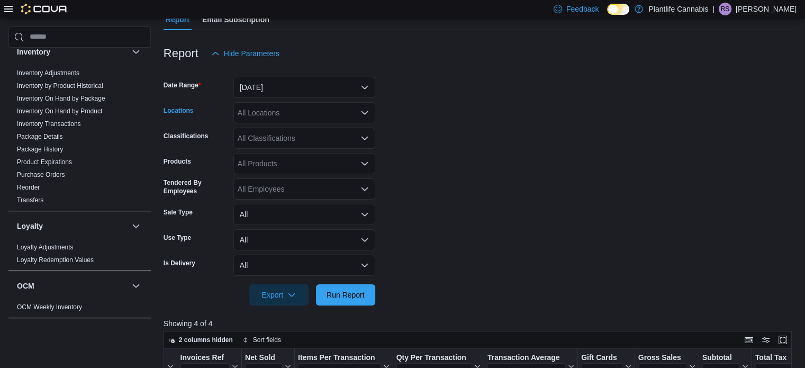
click at [314, 116] on div "All Locations" at bounding box center [304, 112] width 142 height 21
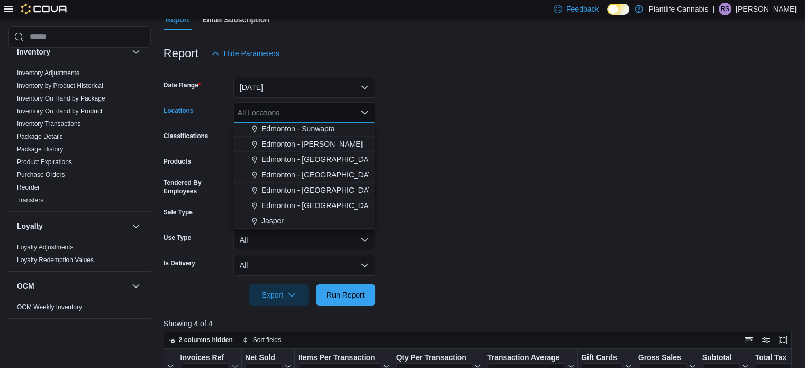
scroll to position [265, 0]
click at [332, 199] on span "Edmonton - [GEOGRAPHIC_DATA]" at bounding box center [321, 204] width 118 height 11
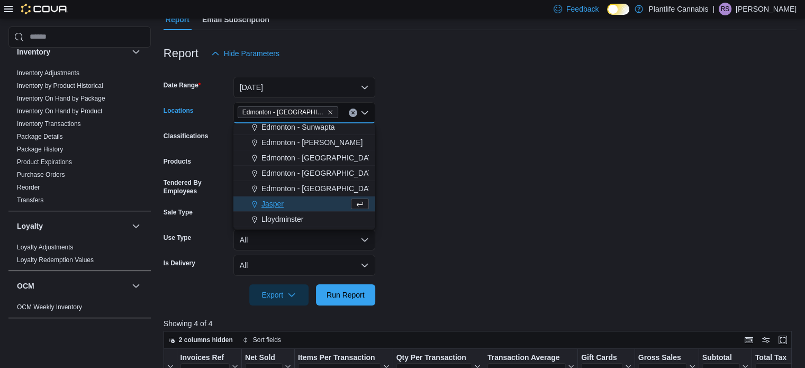
click at [477, 198] on form "Date Range Today Locations Edmonton - Winterburn Combo box. Selected. Edmonton …" at bounding box center [480, 184] width 633 height 241
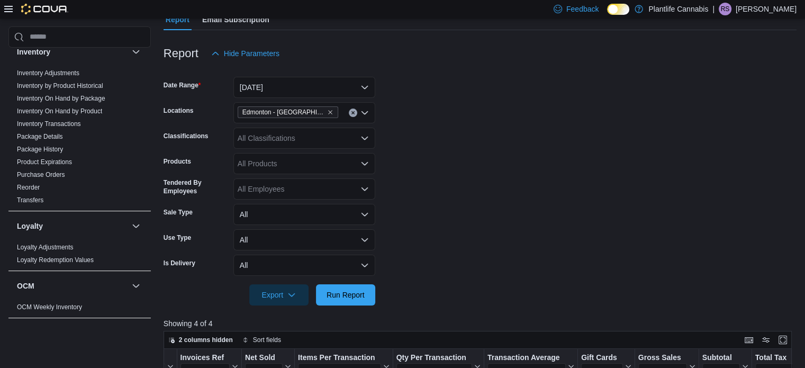
click at [310, 142] on div "All Classifications" at bounding box center [304, 138] width 142 height 21
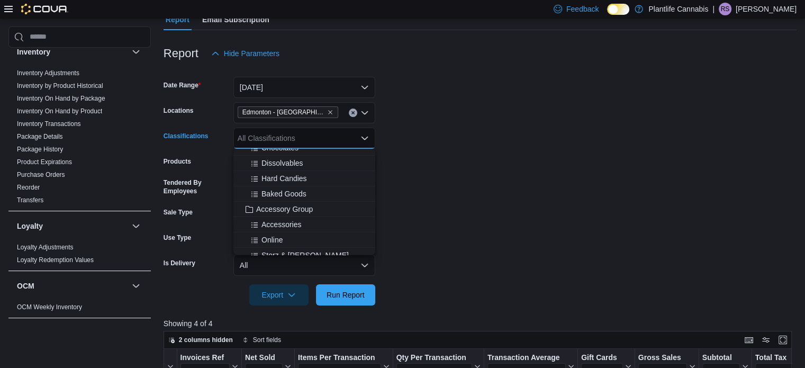
scroll to position [106, 0]
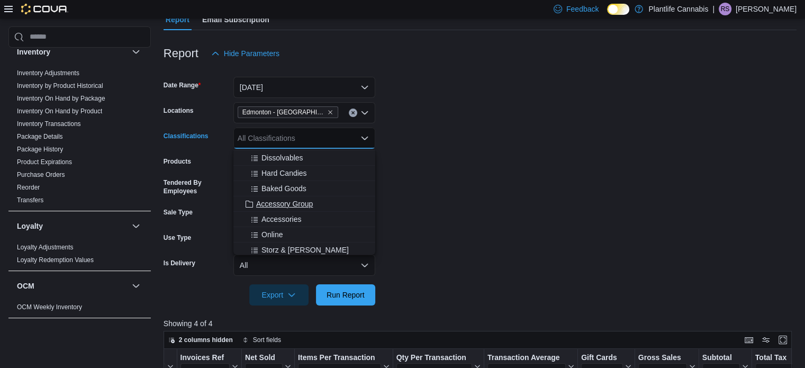
click at [312, 207] on span "Accessory Group" at bounding box center [284, 204] width 57 height 11
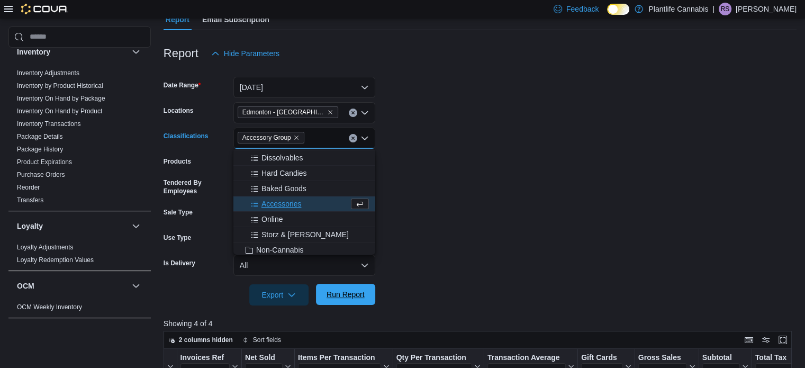
click at [352, 290] on span "Run Report" at bounding box center [346, 294] width 38 height 11
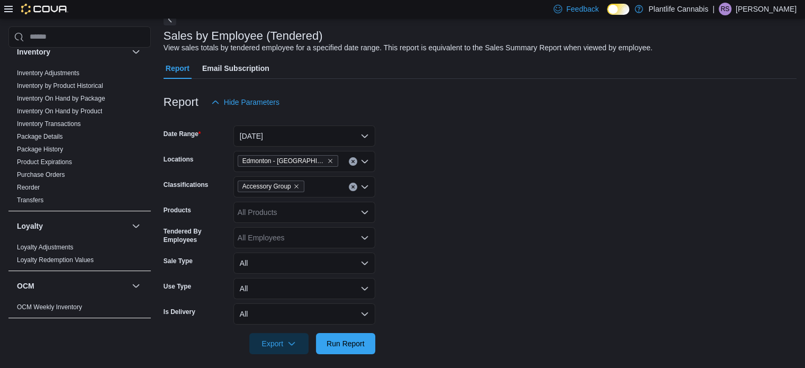
scroll to position [53, 0]
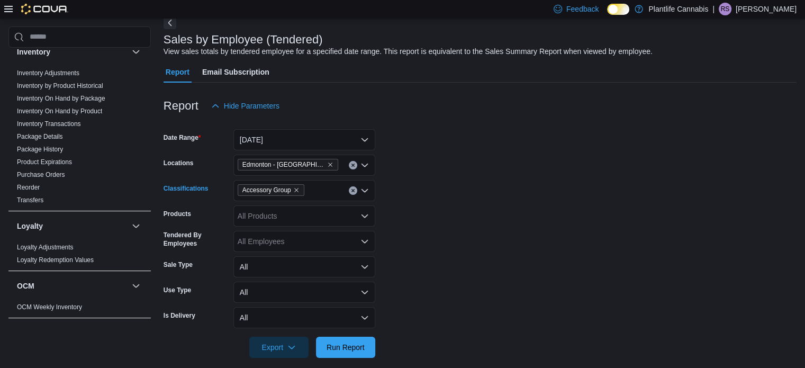
click at [356, 188] on button "Clear input" at bounding box center [353, 190] width 8 height 8
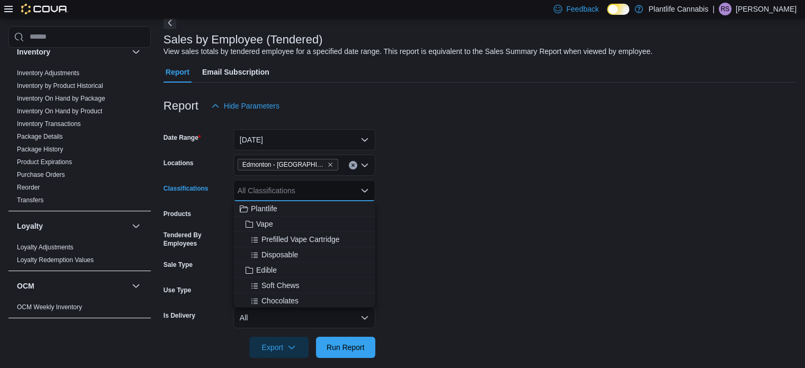
click at [363, 336] on form "Date Range Today Locations Edmonton - Winterburn Classifications All Classifica…" at bounding box center [480, 236] width 633 height 241
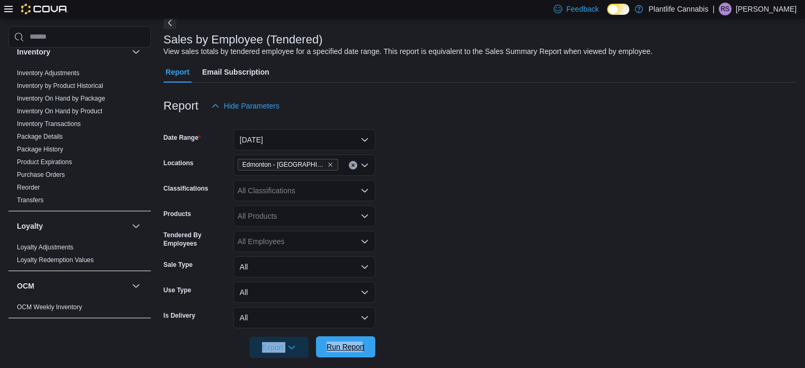
click at [345, 348] on span "Run Report" at bounding box center [346, 346] width 38 height 11
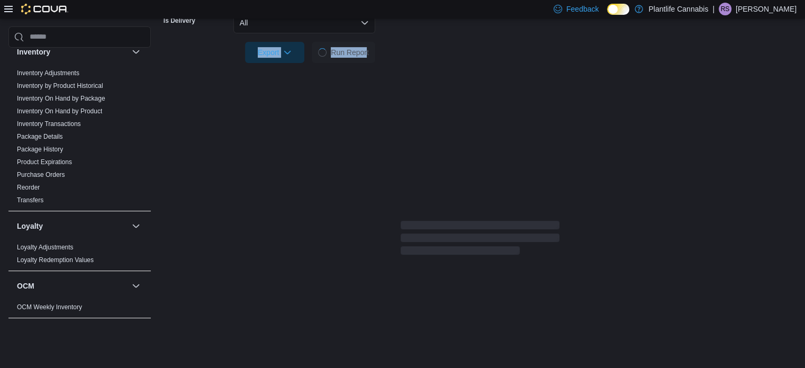
scroll to position [371, 0]
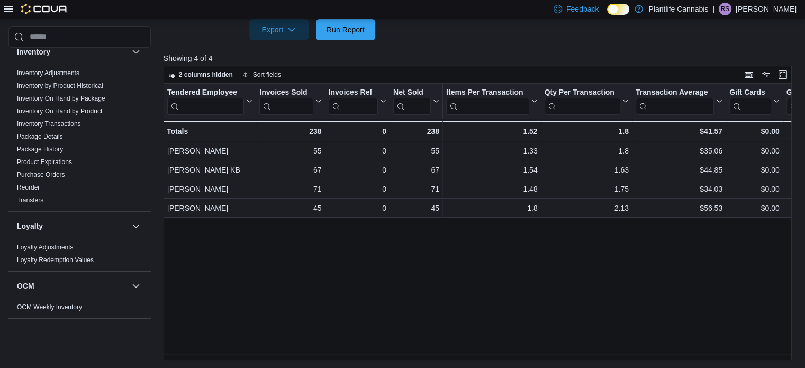
click at [238, 278] on div "Tendered Employee Click to view column header actions Invoices Sold Click to vi…" at bounding box center [481, 222] width 635 height 277
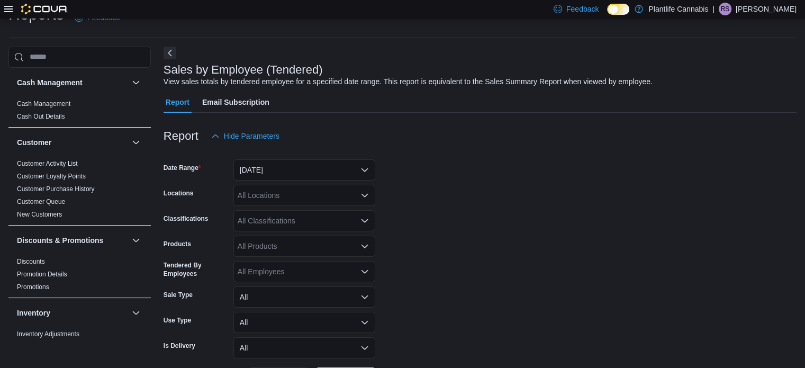
scroll to position [24, 0]
click at [286, 175] on button "[DATE]" at bounding box center [304, 168] width 142 height 21
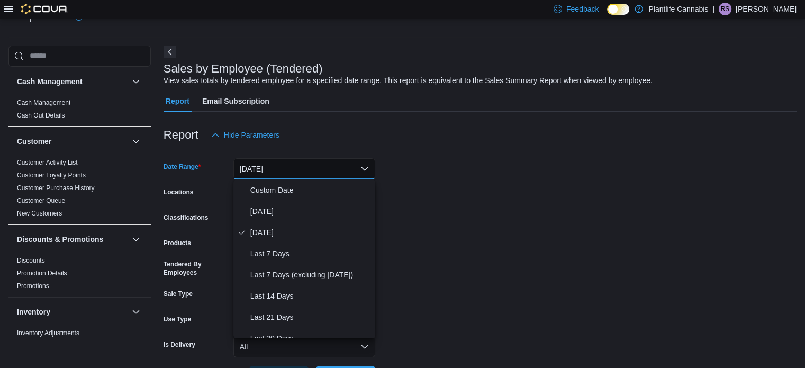
click at [515, 283] on form "Date Range [DATE] Locations All Locations Classifications All Classifications P…" at bounding box center [480, 266] width 633 height 241
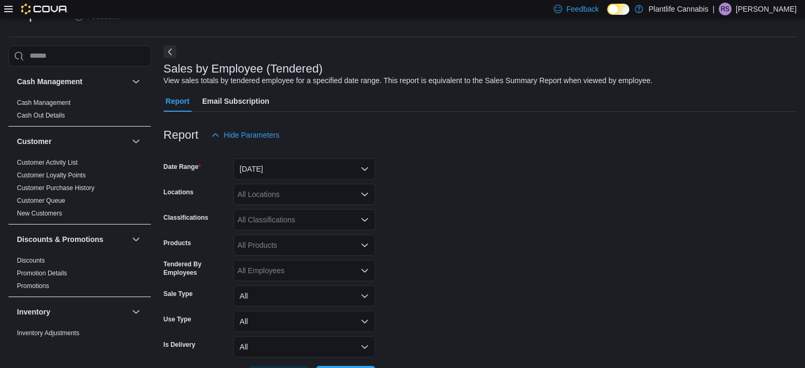
click at [301, 192] on div "All Locations" at bounding box center [304, 194] width 142 height 21
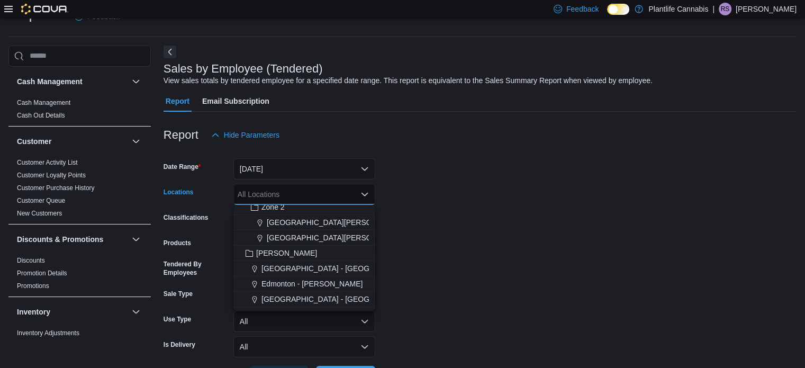
scroll to position [318, 0]
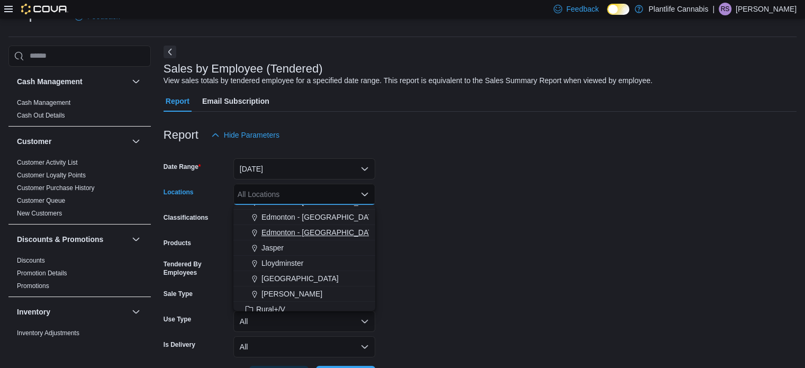
click at [322, 232] on span "Edmonton - [GEOGRAPHIC_DATA]" at bounding box center [321, 232] width 118 height 11
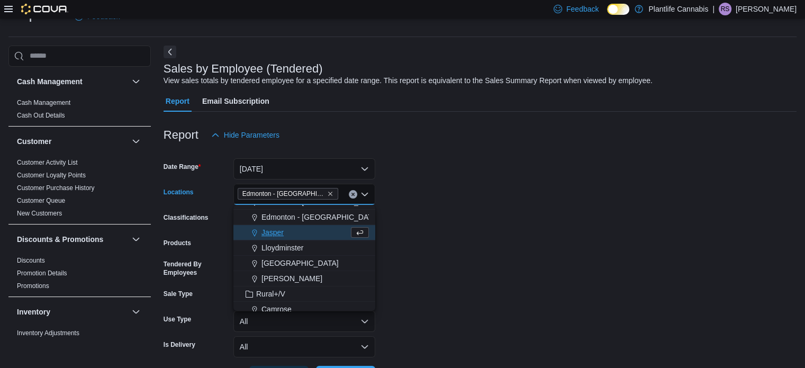
click at [499, 253] on form "Date Range [DATE] Locations [GEOGRAPHIC_DATA] - [GEOGRAPHIC_DATA] Combo box. Se…" at bounding box center [480, 266] width 633 height 241
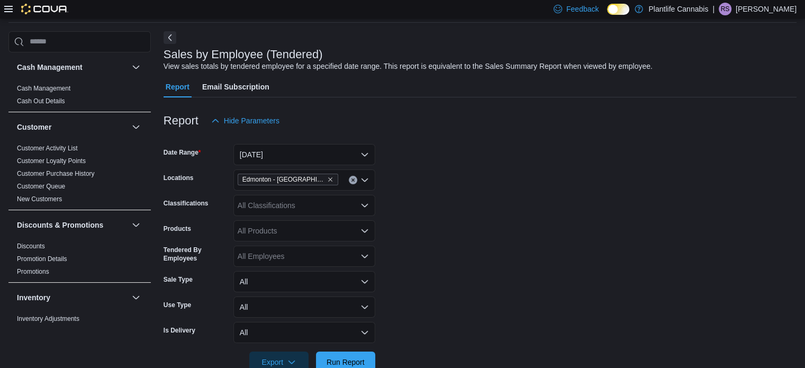
scroll to position [64, 0]
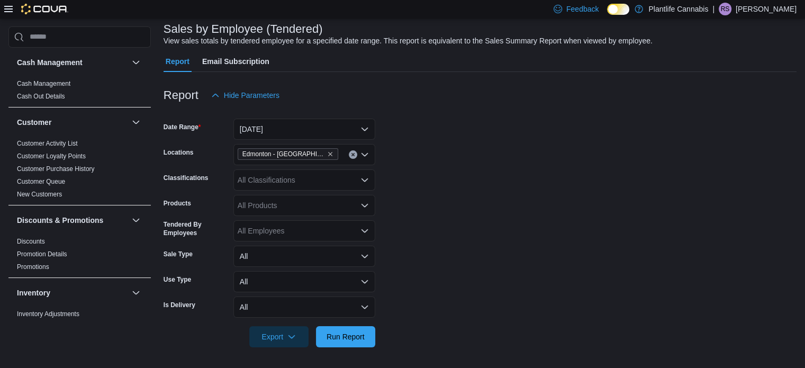
click at [345, 348] on div at bounding box center [480, 353] width 633 height 13
click at [332, 347] on div at bounding box center [480, 353] width 633 height 13
click at [339, 340] on span "Run Report" at bounding box center [346, 336] width 38 height 11
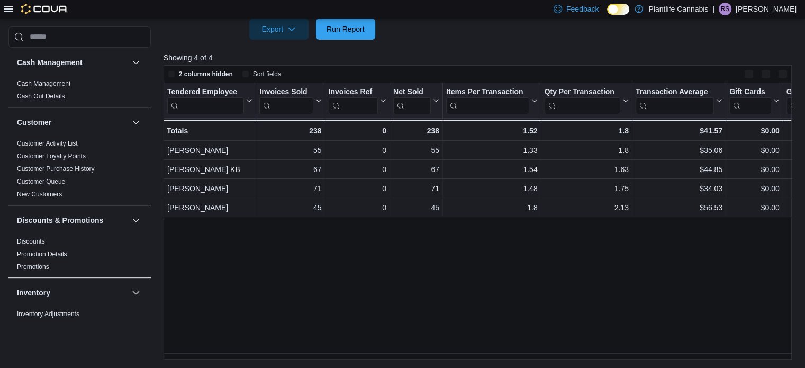
scroll to position [371, 0]
click at [256, 287] on div "Tendered Employee Click to view column header actions Invoices Sold Click to vi…" at bounding box center [481, 222] width 635 height 277
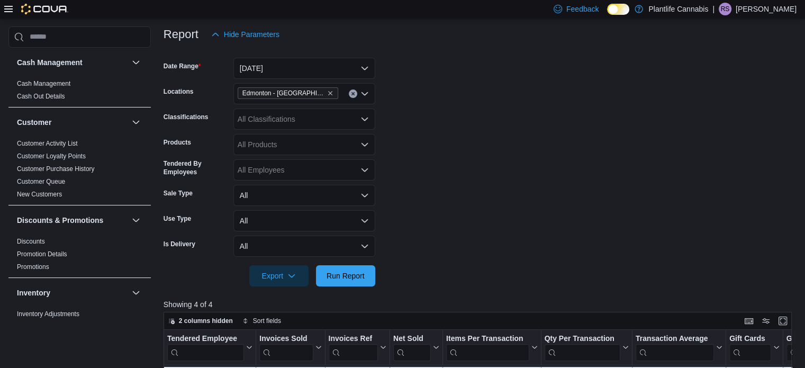
scroll to position [106, 0]
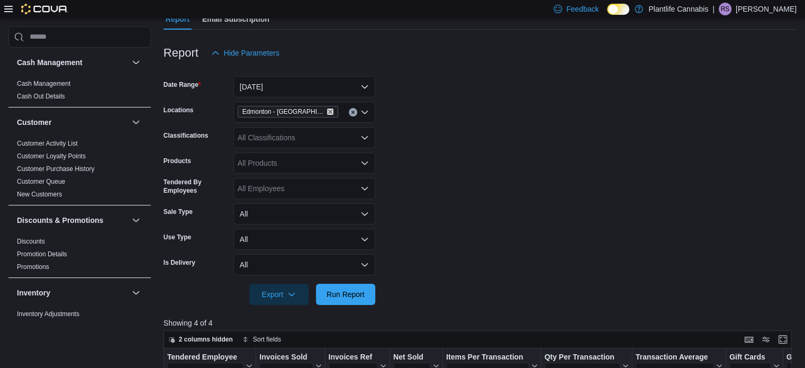
click at [327, 109] on icon "Remove Edmonton - Winterburn from selection in this group" at bounding box center [330, 112] width 6 height 6
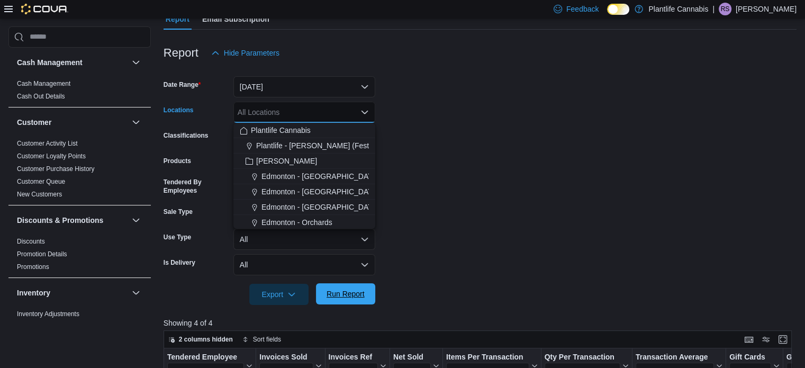
click at [331, 292] on span "Run Report" at bounding box center [346, 294] width 38 height 11
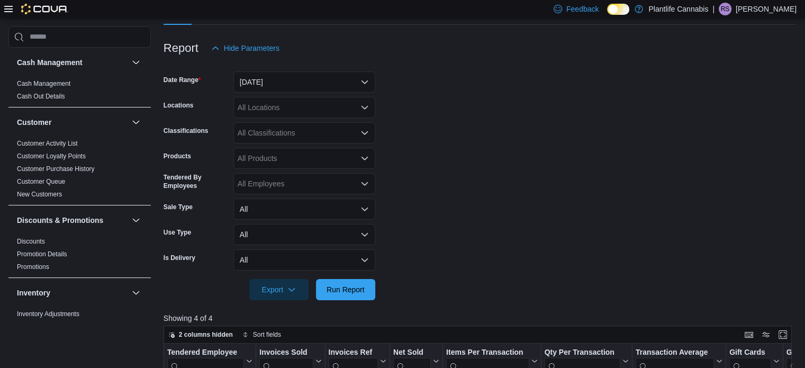
scroll to position [106, 0]
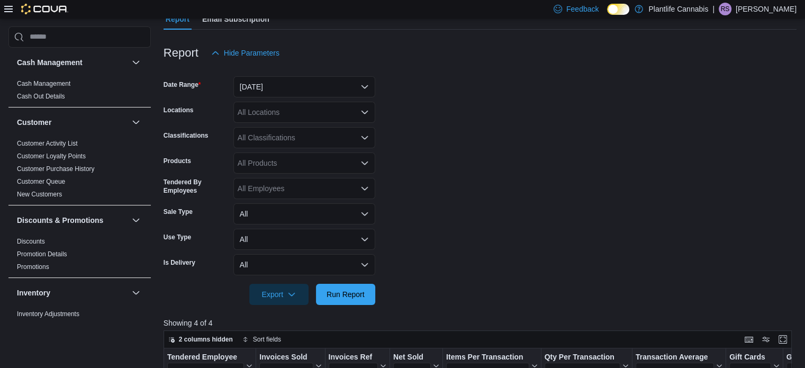
click at [307, 111] on div "All Locations" at bounding box center [304, 112] width 142 height 21
type input "****"
click at [310, 129] on span "Edmonton - [GEOGRAPHIC_DATA]" at bounding box center [321, 130] width 118 height 11
click at [424, 151] on form "Date Range [DATE] Locations [GEOGRAPHIC_DATA] - [PERSON_NAME] Classifications A…" at bounding box center [480, 184] width 633 height 241
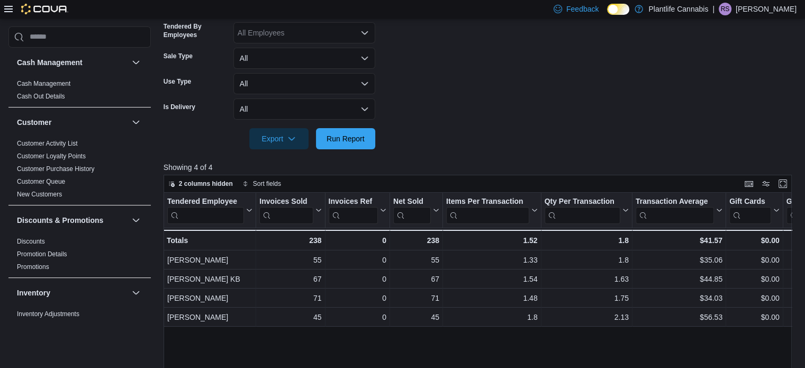
scroll to position [265, 0]
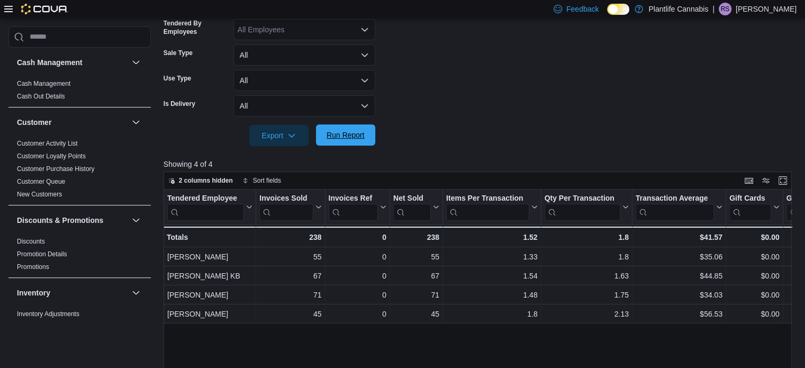
click at [359, 131] on span "Run Report" at bounding box center [346, 135] width 38 height 11
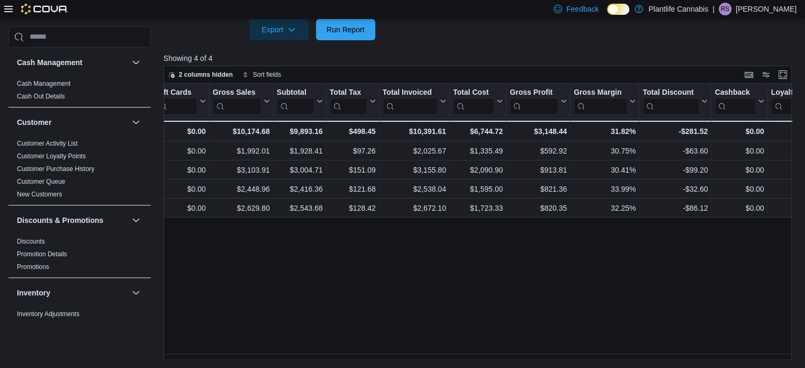
scroll to position [0, 582]
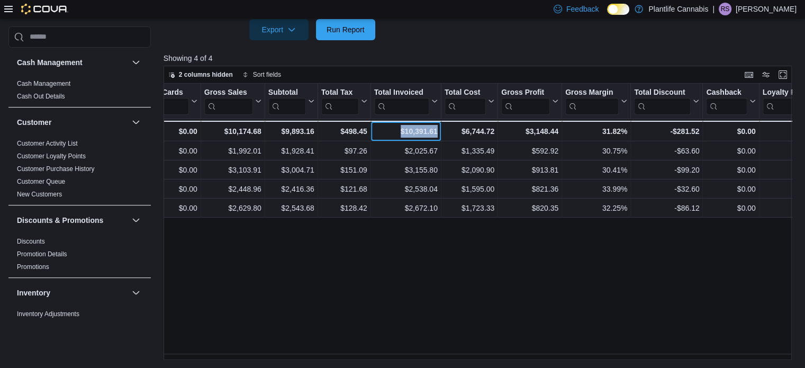
drag, startPoint x: 395, startPoint y: 129, endPoint x: 439, endPoint y: 136, distance: 44.5
click at [439, 136] on div "$10,391.61 - Total Invoiced, column 12, row 5" at bounding box center [406, 131] width 70 height 21
copy div "$10,391.61"
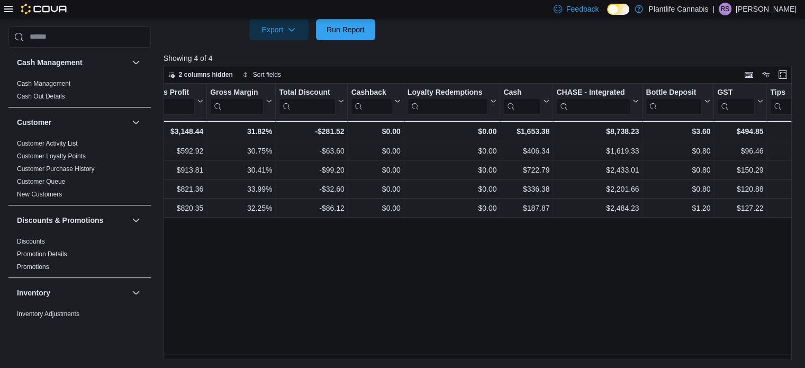
scroll to position [0, 959]
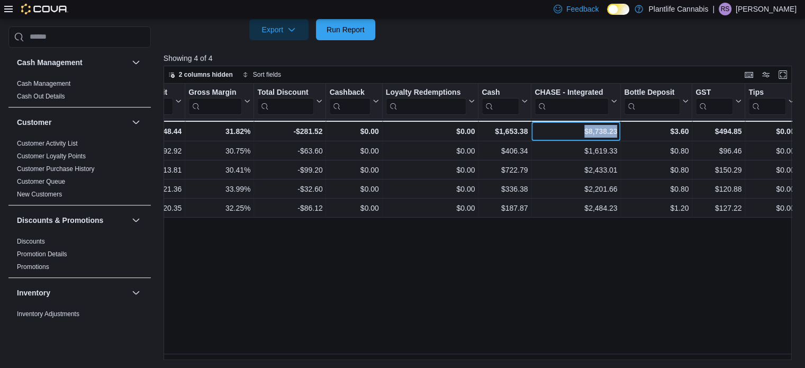
drag, startPoint x: 589, startPoint y: 133, endPoint x: 617, endPoint y: 138, distance: 28.6
click at [617, 138] on div "$8,738.23 - CHASE - Integrated, column 20, row 5" at bounding box center [576, 131] width 89 height 21
copy div "$8,738.23"
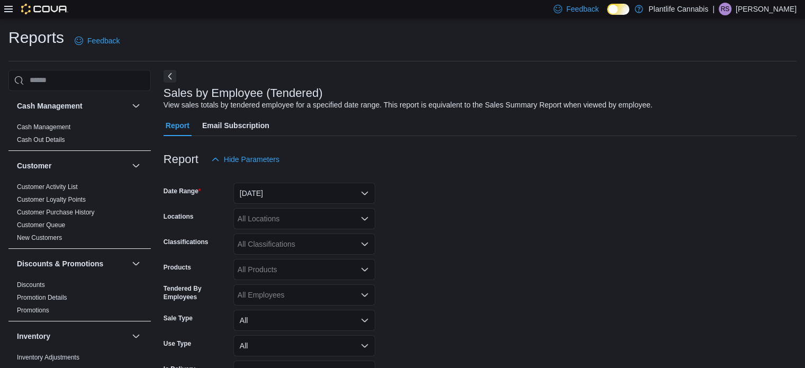
scroll to position [24, 0]
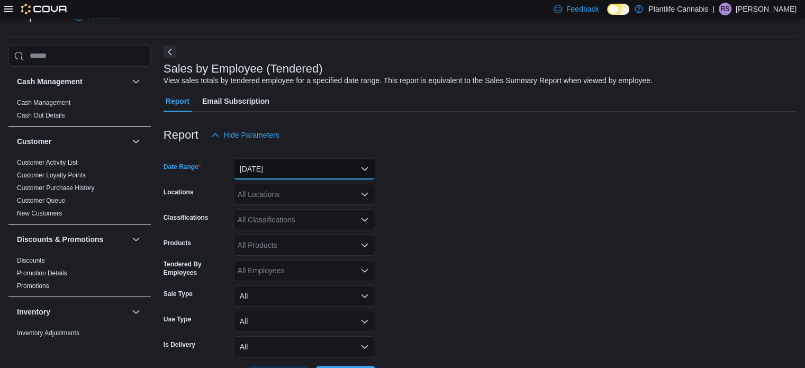
click at [314, 162] on button "[DATE]" at bounding box center [304, 168] width 142 height 21
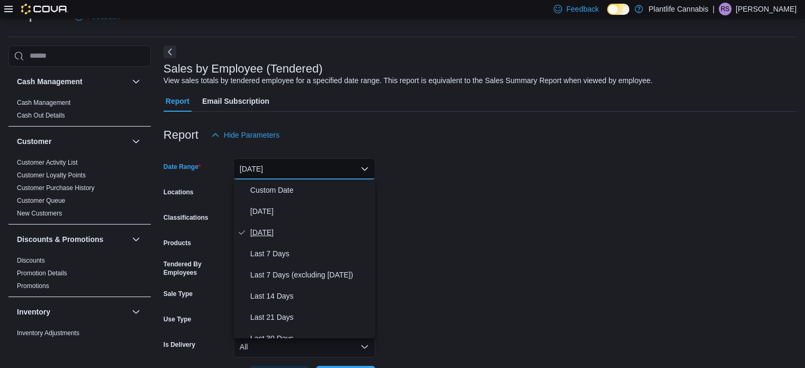
click at [317, 228] on span "[DATE]" at bounding box center [310, 232] width 121 height 13
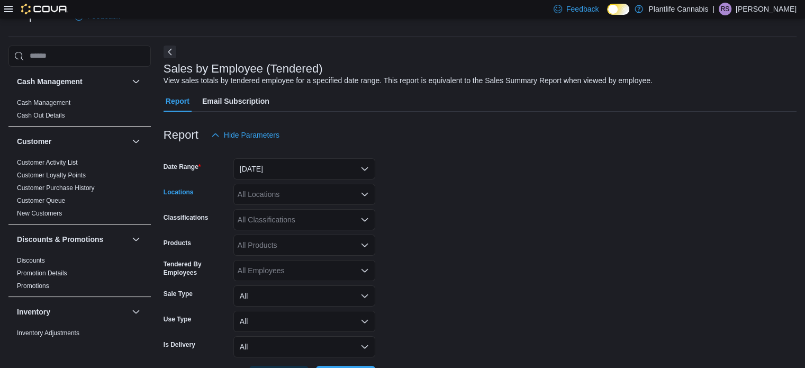
click at [317, 201] on div "All Locations" at bounding box center [304, 194] width 142 height 21
type input "******"
click at [318, 211] on span "Edmonton - [GEOGRAPHIC_DATA]" at bounding box center [321, 212] width 118 height 11
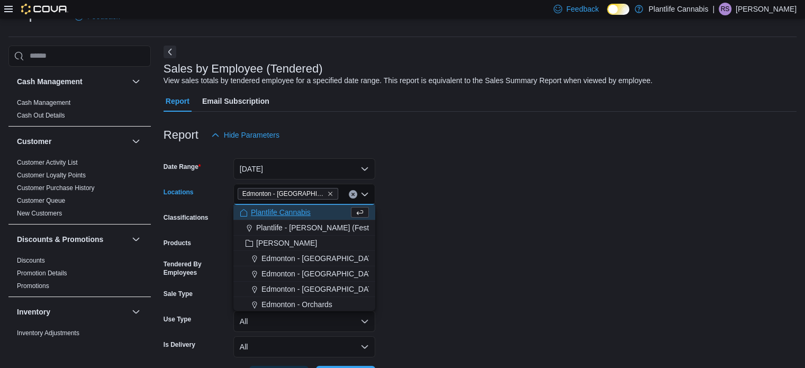
click at [462, 214] on form "Date Range [DATE] Locations [GEOGRAPHIC_DATA] - [GEOGRAPHIC_DATA] Combo box. Se…" at bounding box center [480, 266] width 633 height 241
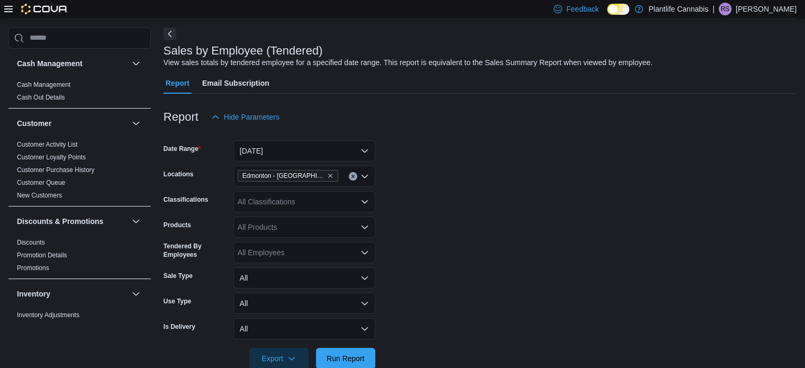
scroll to position [64, 0]
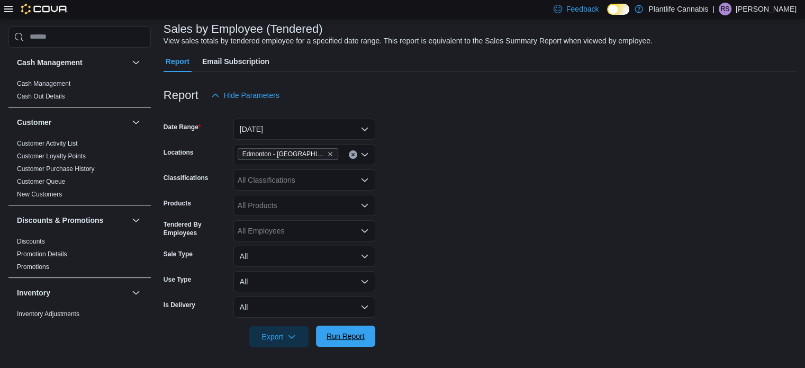
click at [353, 347] on div "Export Run Report" at bounding box center [270, 336] width 212 height 21
click at [353, 341] on span "Run Report" at bounding box center [345, 336] width 47 height 21
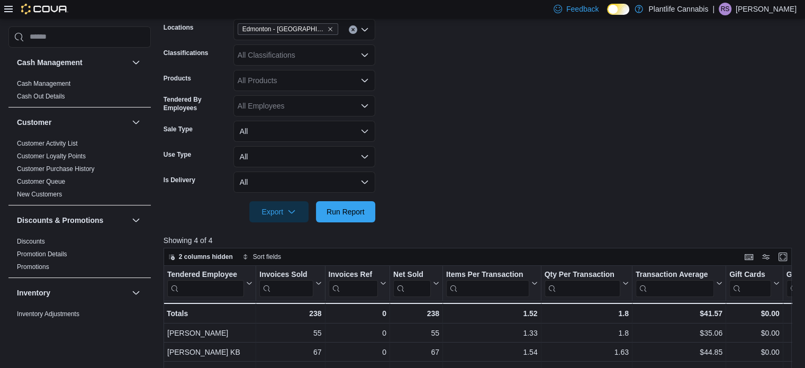
scroll to position [329, 0]
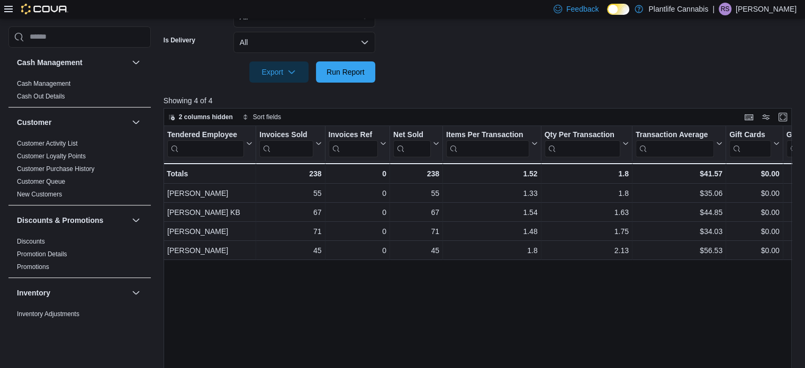
click at [293, 354] on div "Tendered Employee Click to view column header actions Invoices Sold Click to vi…" at bounding box center [481, 264] width 635 height 277
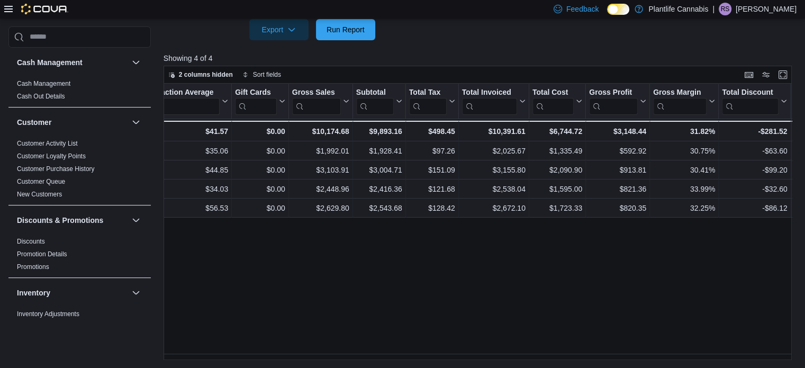
scroll to position [0, 496]
drag, startPoint x: 382, startPoint y: 353, endPoint x: 352, endPoint y: 348, distance: 30.6
click at [352, 348] on div "Tendered Employee Click to view column header actions Invoices Sold Click to vi…" at bounding box center [481, 222] width 635 height 277
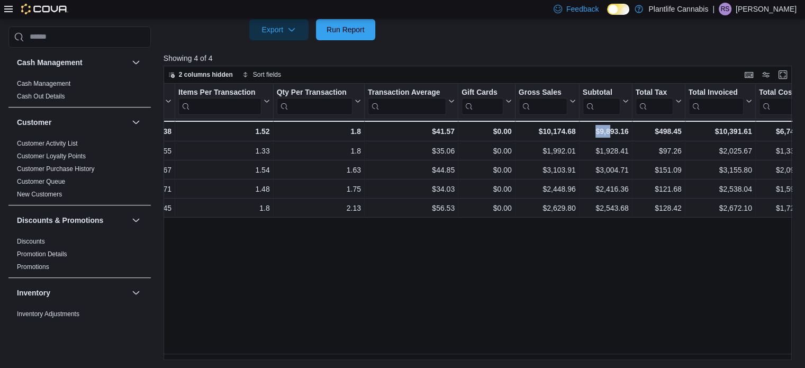
scroll to position [0, 269]
click at [267, 265] on div "Tendered Employee Click to view column header actions Invoices Sold Click to vi…" at bounding box center [481, 222] width 635 height 277
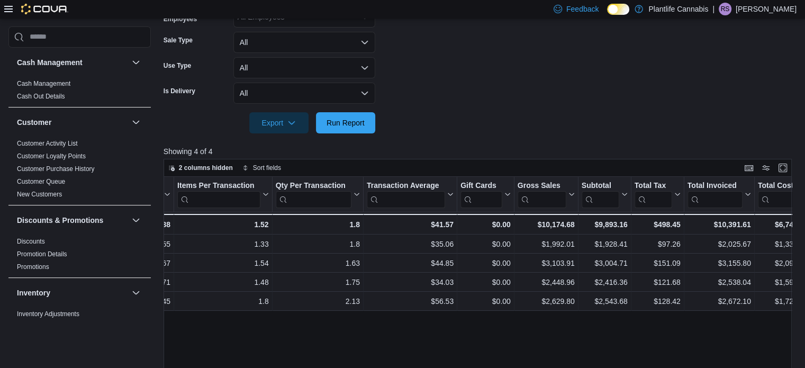
scroll to position [106, 0]
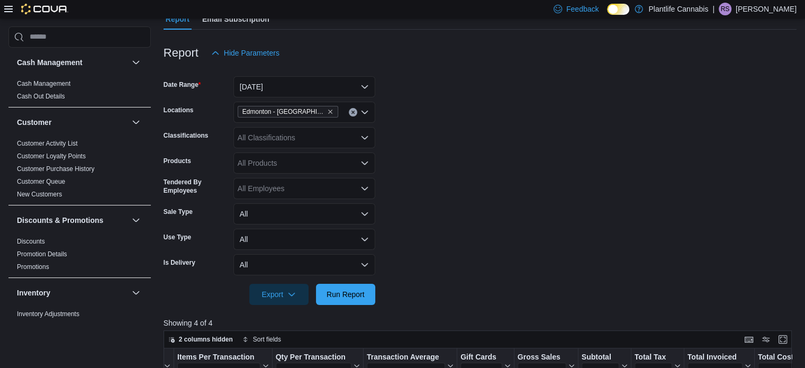
click at [277, 133] on div "All Classifications" at bounding box center [304, 137] width 142 height 21
type input "***"
click at [299, 154] on span "Accessory Group" at bounding box center [284, 155] width 57 height 11
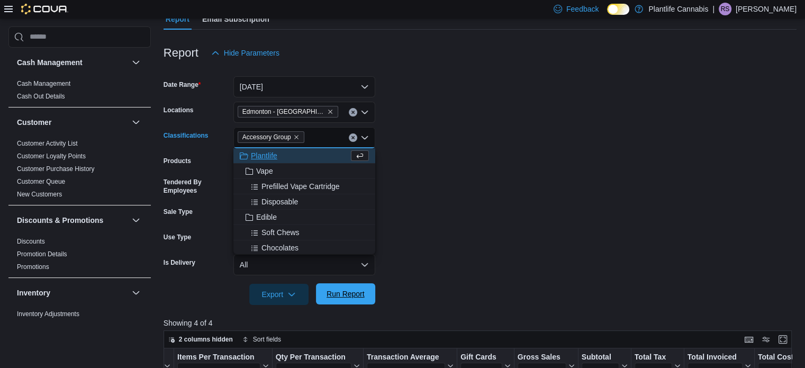
click at [355, 297] on span "Run Report" at bounding box center [346, 294] width 38 height 11
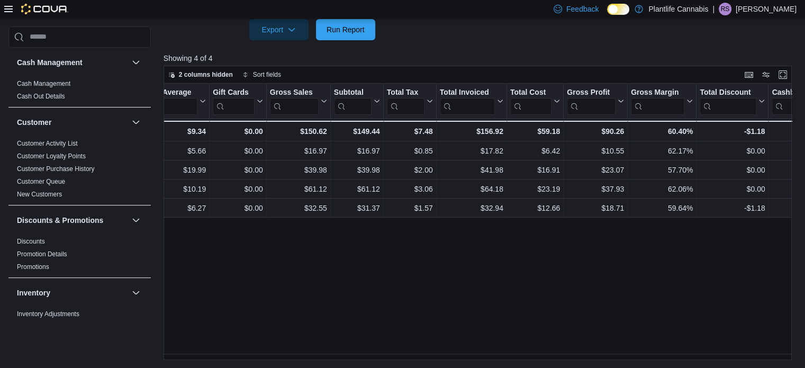
scroll to position [0, 530]
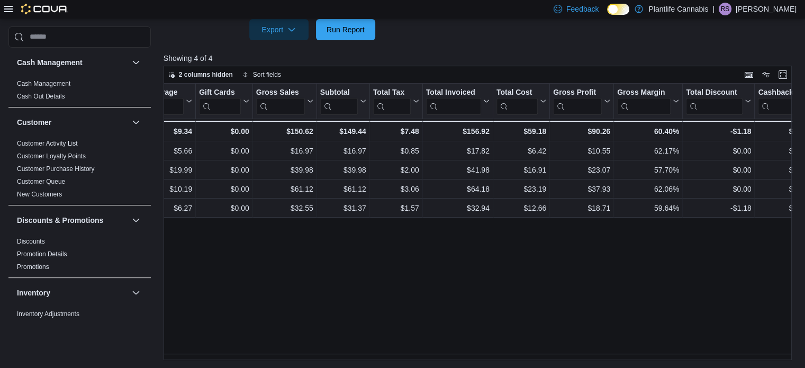
click at [395, 266] on div "Tendered Employee Click to view column header actions Invoices Sold Click to vi…" at bounding box center [481, 222] width 635 height 277
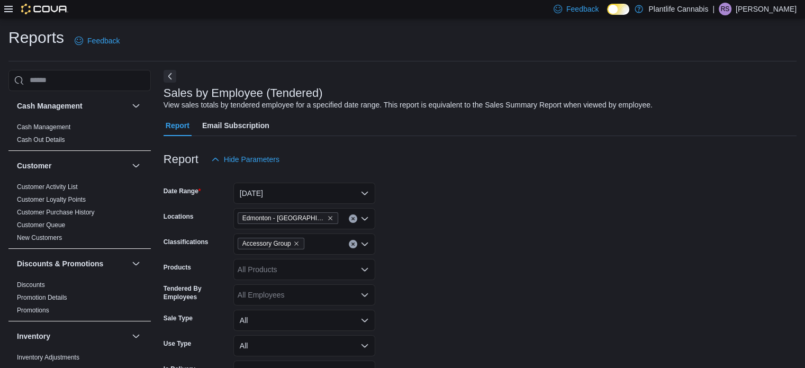
scroll to position [0, 0]
